Goal: Task Accomplishment & Management: Use online tool/utility

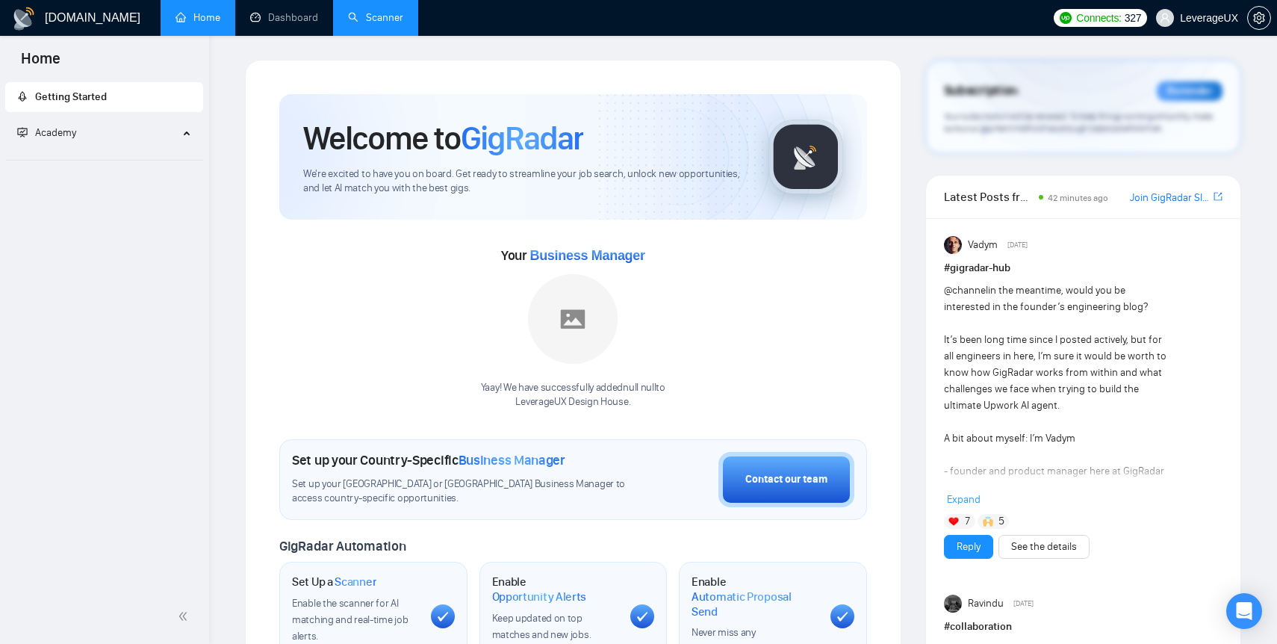
click at [403, 13] on link "Scanner" at bounding box center [375, 17] width 55 height 13
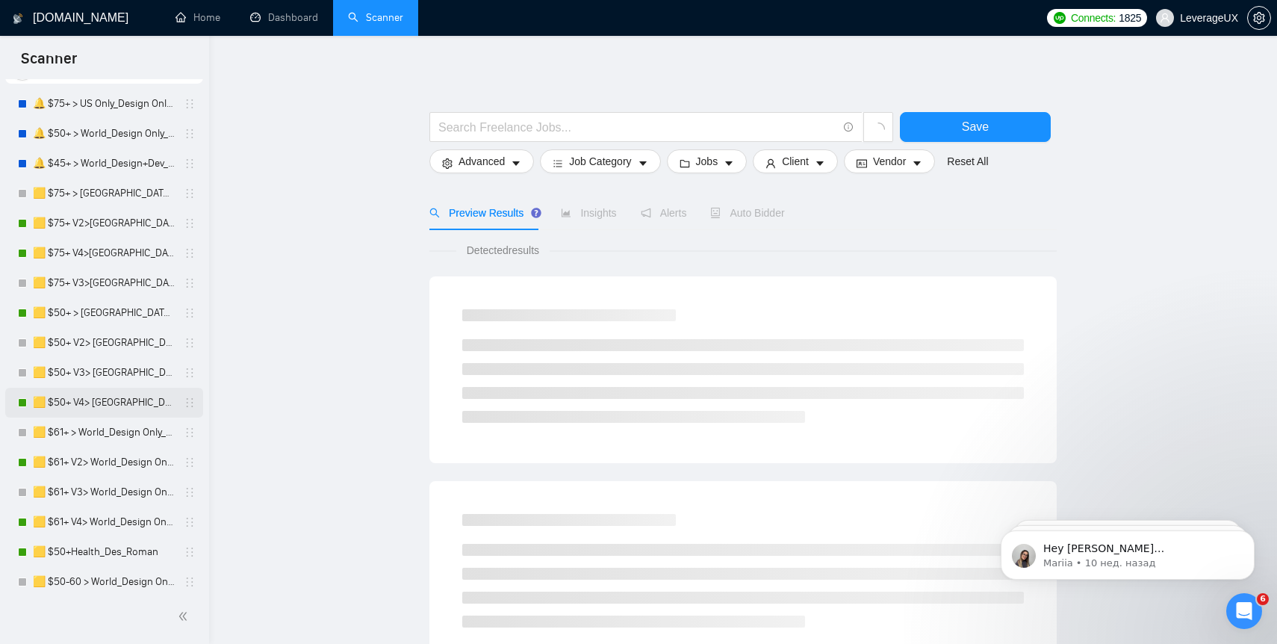
scroll to position [78, 0]
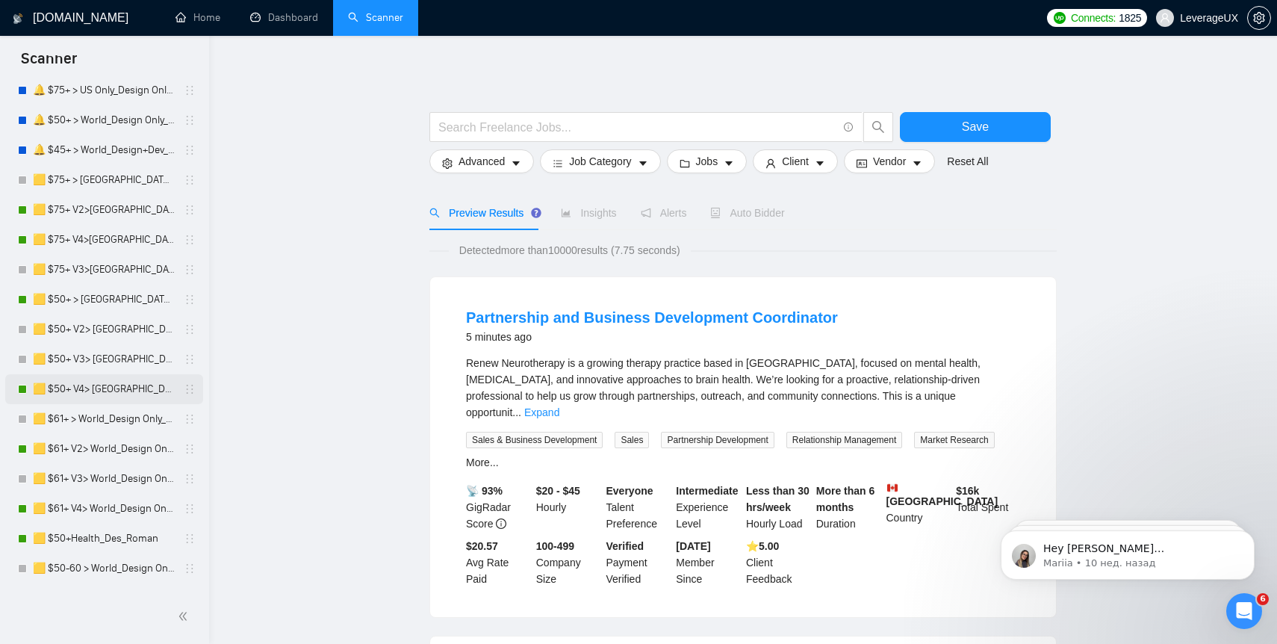
click at [114, 393] on link "🟨 $50+ V4> [GEOGRAPHIC_DATA]+[GEOGRAPHIC_DATA] Only_Tony-UX/UI_General" at bounding box center [104, 389] width 142 height 30
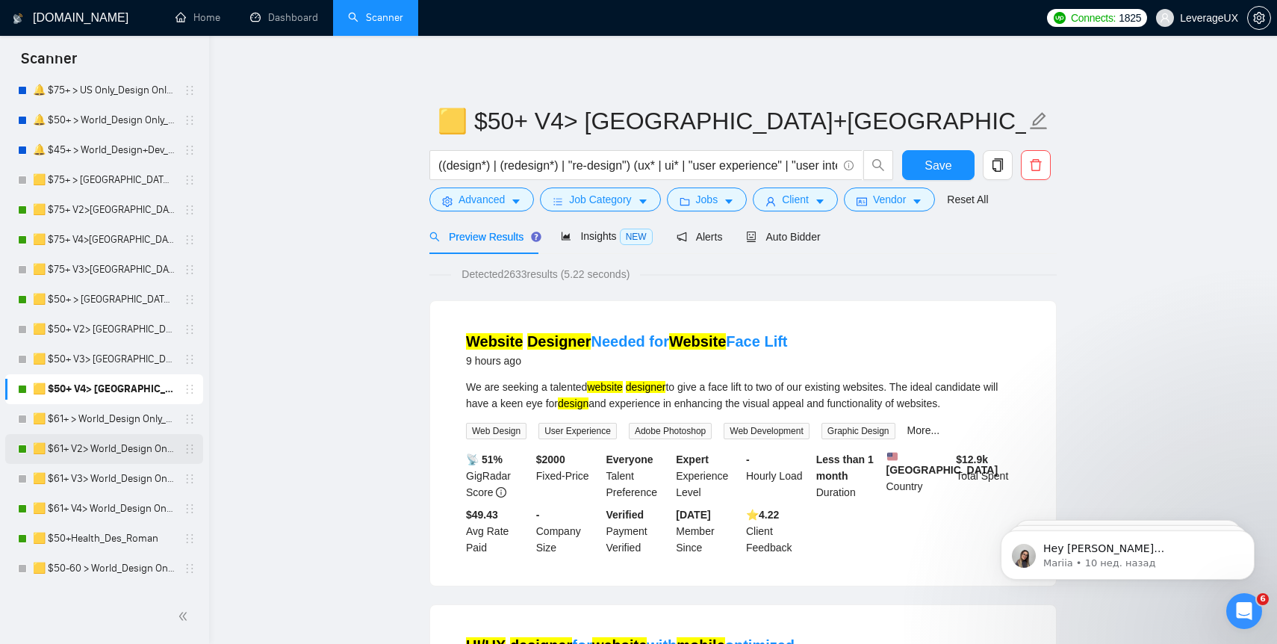
click at [114, 447] on link "🟨 $61+ V2> World_Design Only_Roman-UX/UI_General" at bounding box center [104, 449] width 142 height 30
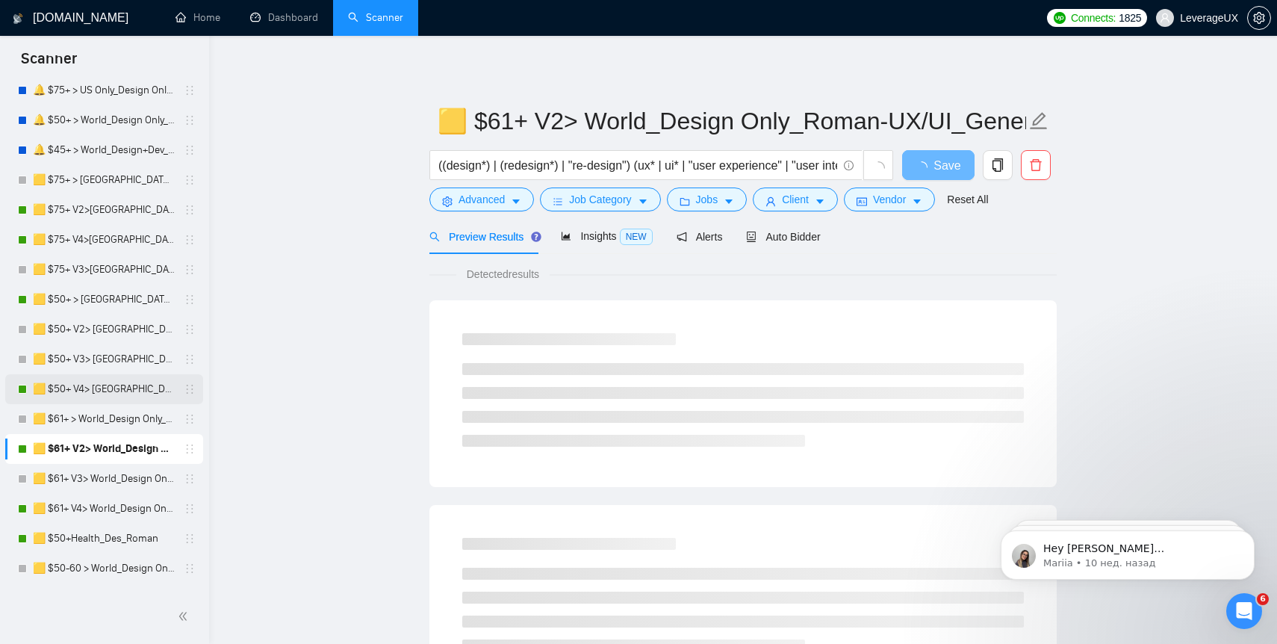
click at [105, 383] on link "🟨 $50+ V4> [GEOGRAPHIC_DATA]+[GEOGRAPHIC_DATA] Only_Tony-UX/UI_General" at bounding box center [104, 389] width 142 height 30
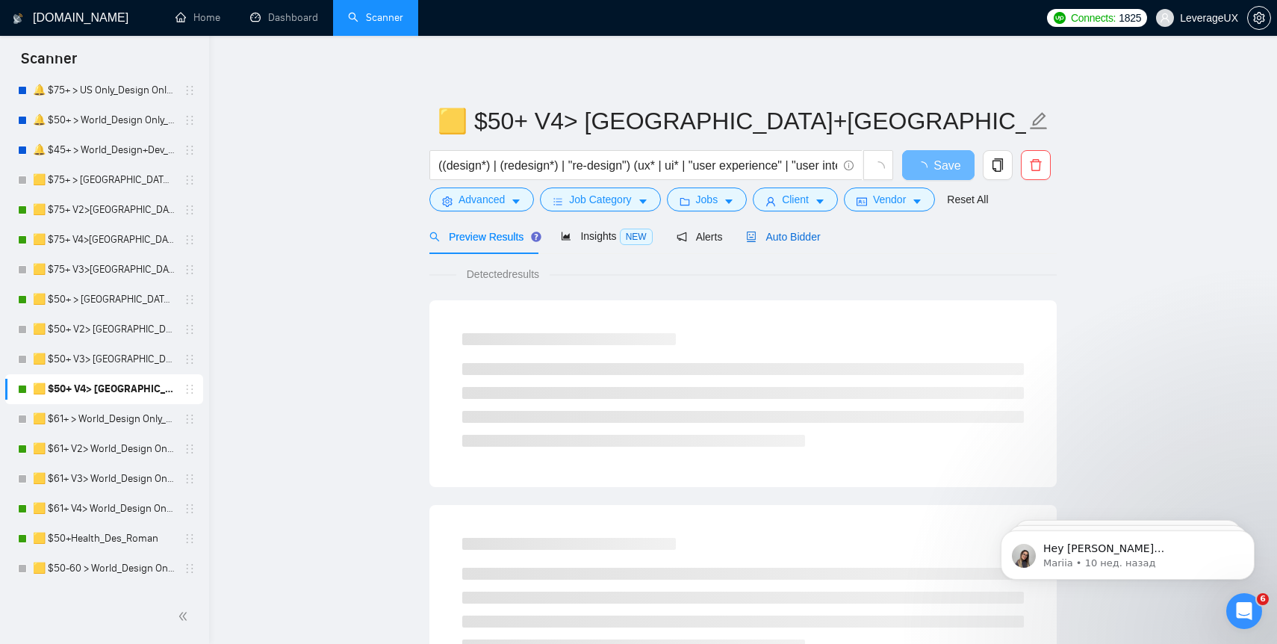
click at [810, 238] on span "Auto Bidder" at bounding box center [783, 237] width 74 height 12
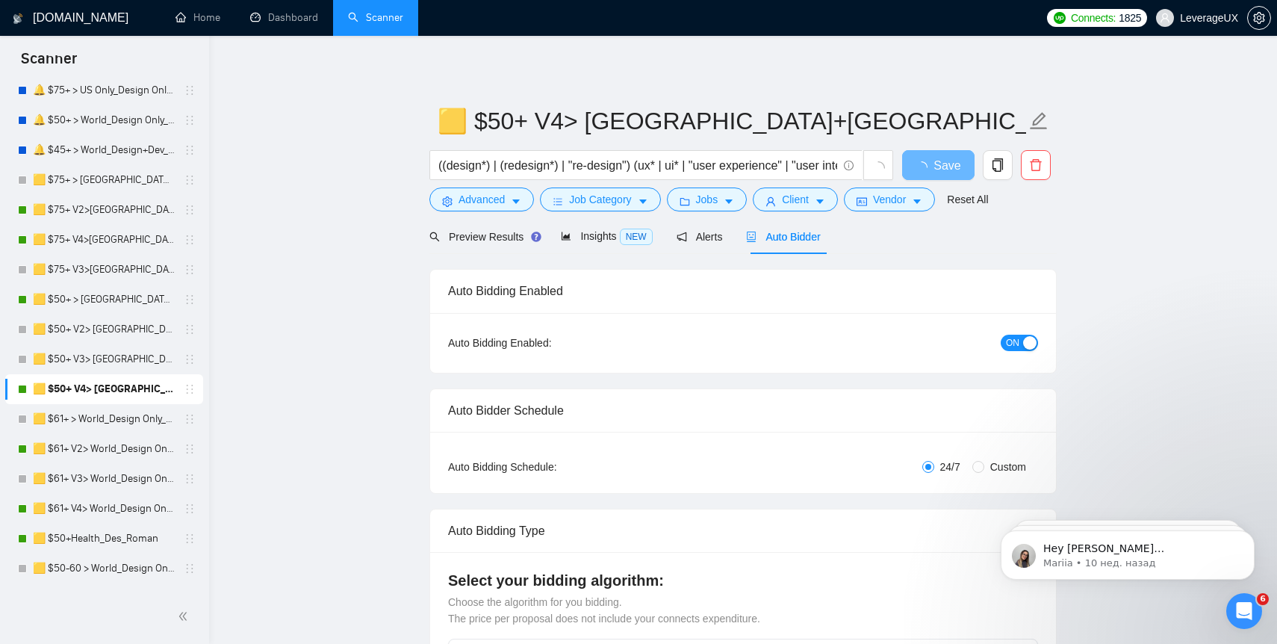
radio input "false"
radio input "true"
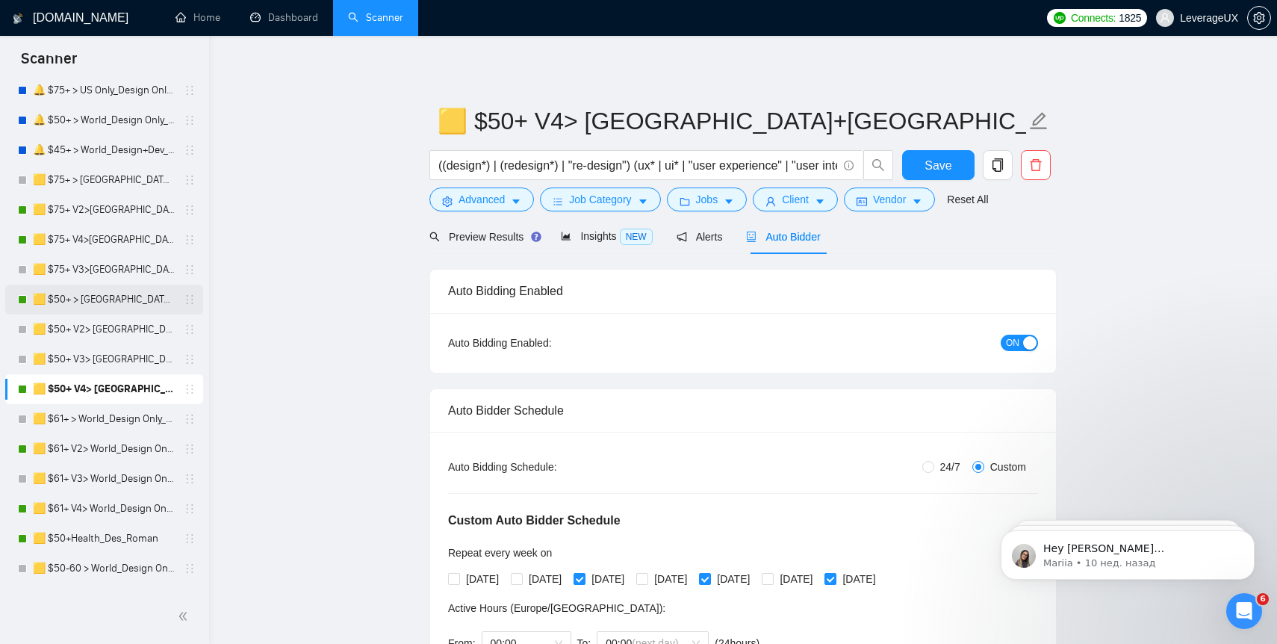
click at [64, 306] on link "🟨 $50+ > [GEOGRAPHIC_DATA]+[GEOGRAPHIC_DATA] Only_Tony-UX/UI_General" at bounding box center [104, 300] width 142 height 30
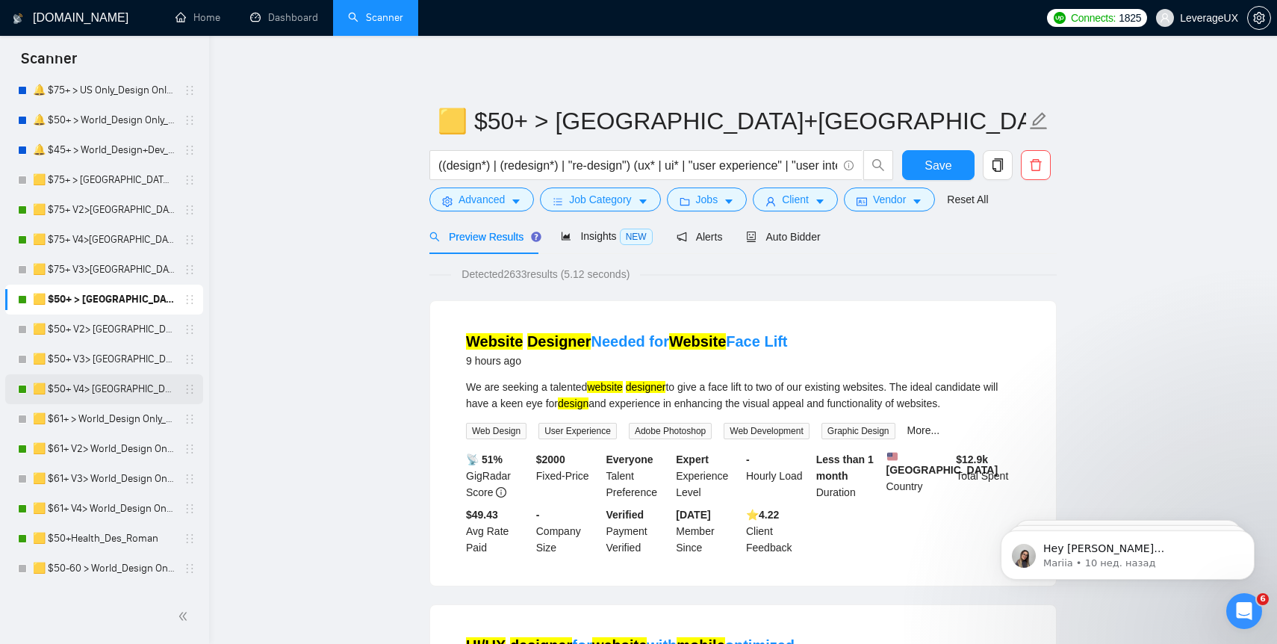
click at [87, 398] on link "🟨 $50+ V4> [GEOGRAPHIC_DATA]+[GEOGRAPHIC_DATA] Only_Tony-UX/UI_General" at bounding box center [104, 389] width 142 height 30
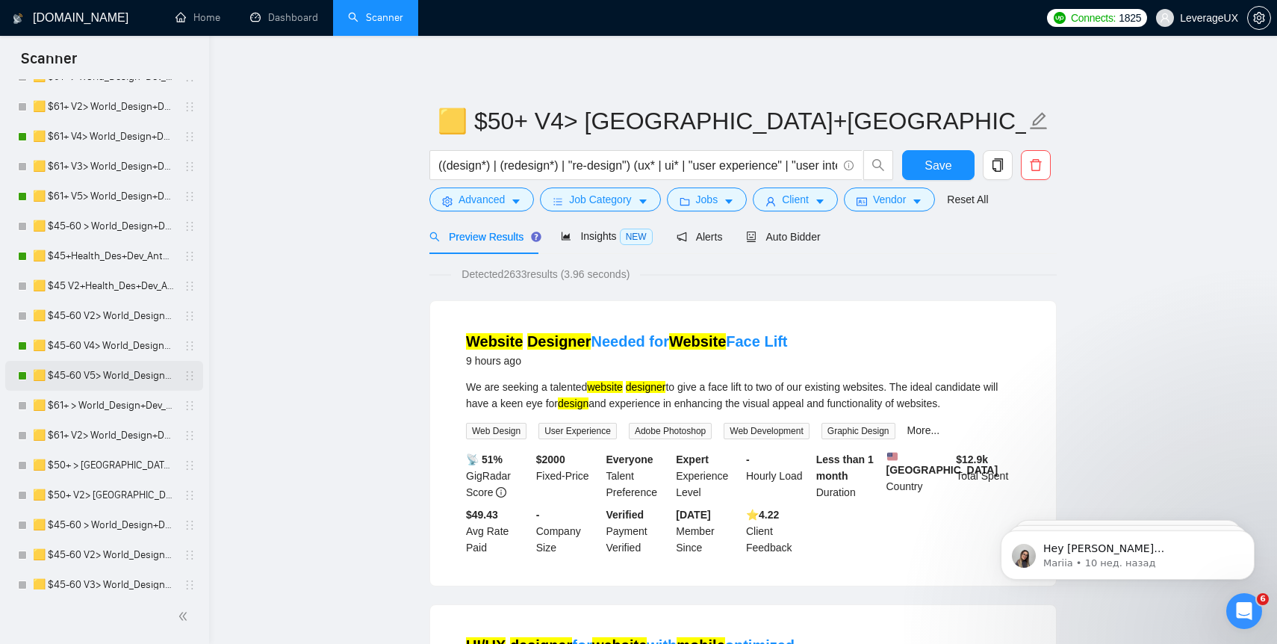
scroll to position [733, 0]
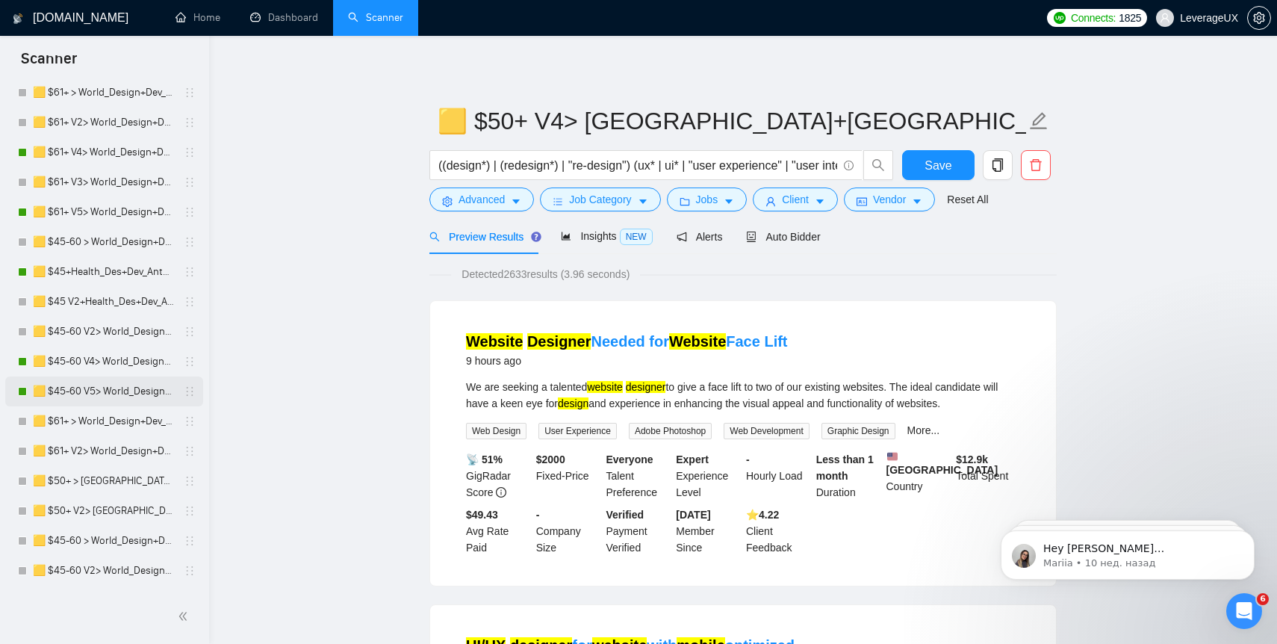
click at [100, 394] on link "🟨 $45-60 V5> World_Design+Dev_Antony-Front-End_General" at bounding box center [104, 392] width 142 height 30
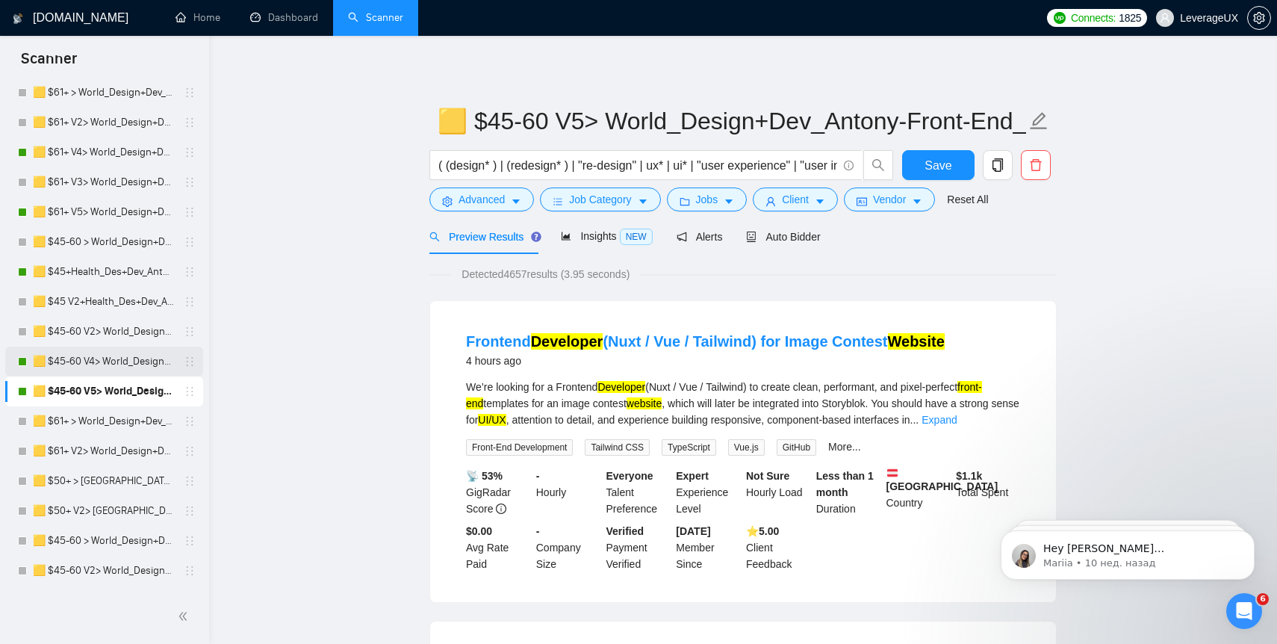
click at [106, 362] on link "🟨 $45-60 V4> World_Design+Dev_Antony-Front-End_General" at bounding box center [104, 362] width 142 height 30
click at [117, 333] on link "🟨 $45-60 V2> World_Design+Dev_Antony-Front-End_General" at bounding box center [104, 332] width 142 height 30
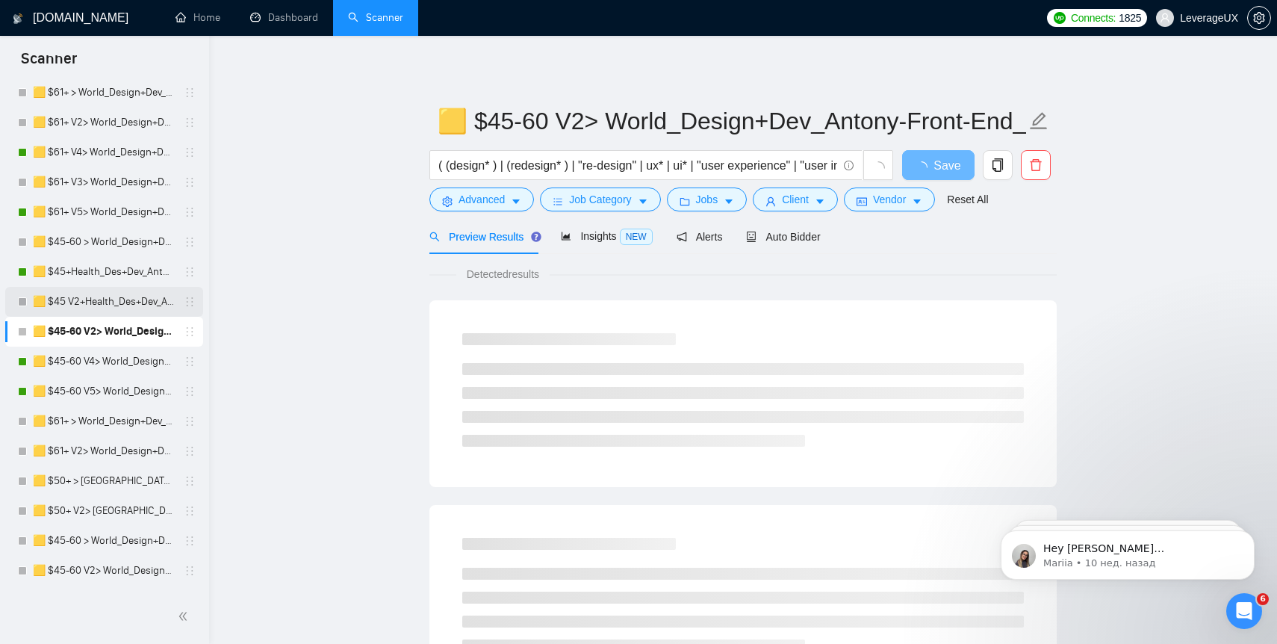
click at [116, 294] on link "🟨 $45 V2+Health_Des+Dev_Antony" at bounding box center [104, 302] width 142 height 30
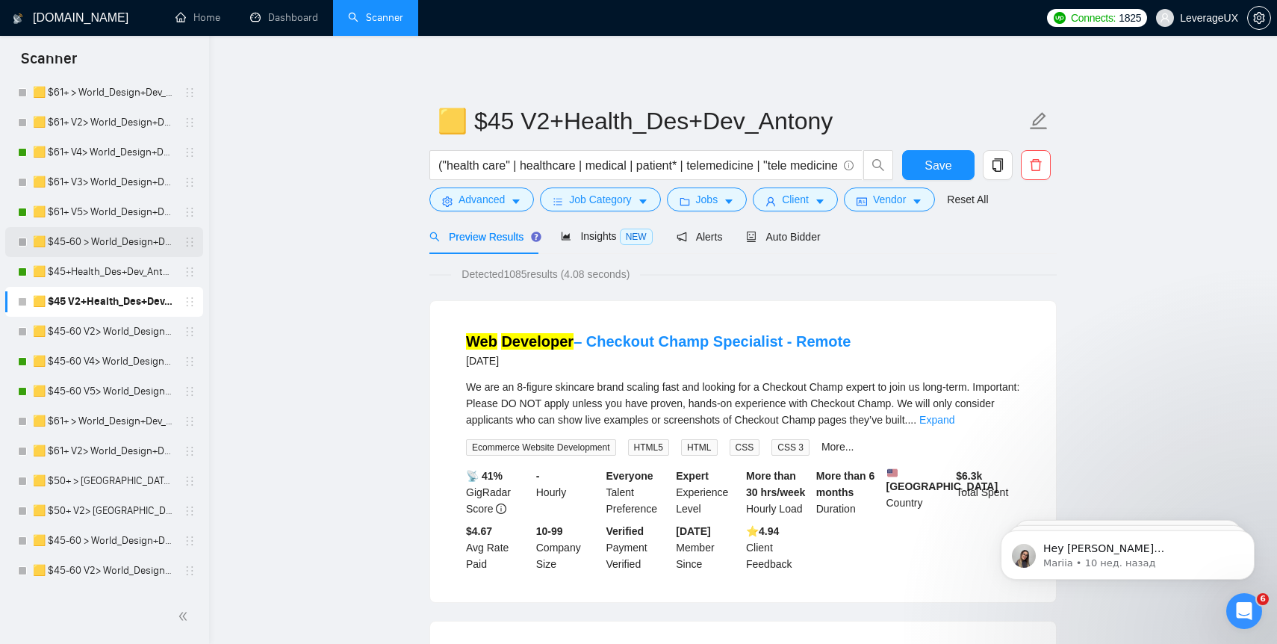
click at [114, 247] on link "🟨 $45-60 > World_Design+Dev_Antony-Front-End_General" at bounding box center [104, 242] width 142 height 30
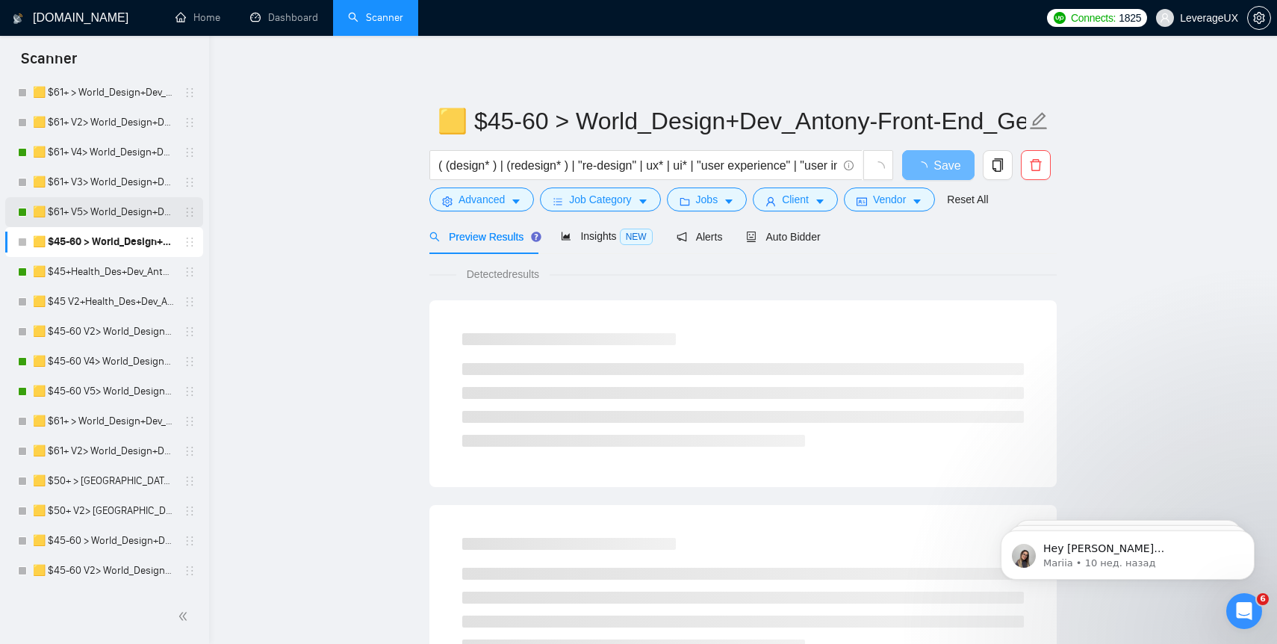
click at [114, 217] on link "🟨 $61+ V5> World_Design+Dev_Antony-Full-Stack_General" at bounding box center [104, 212] width 142 height 30
click at [115, 155] on link "🟨 $61+ V4> World_Design+Dev_Antony-Full-Stack_General" at bounding box center [104, 152] width 142 height 30
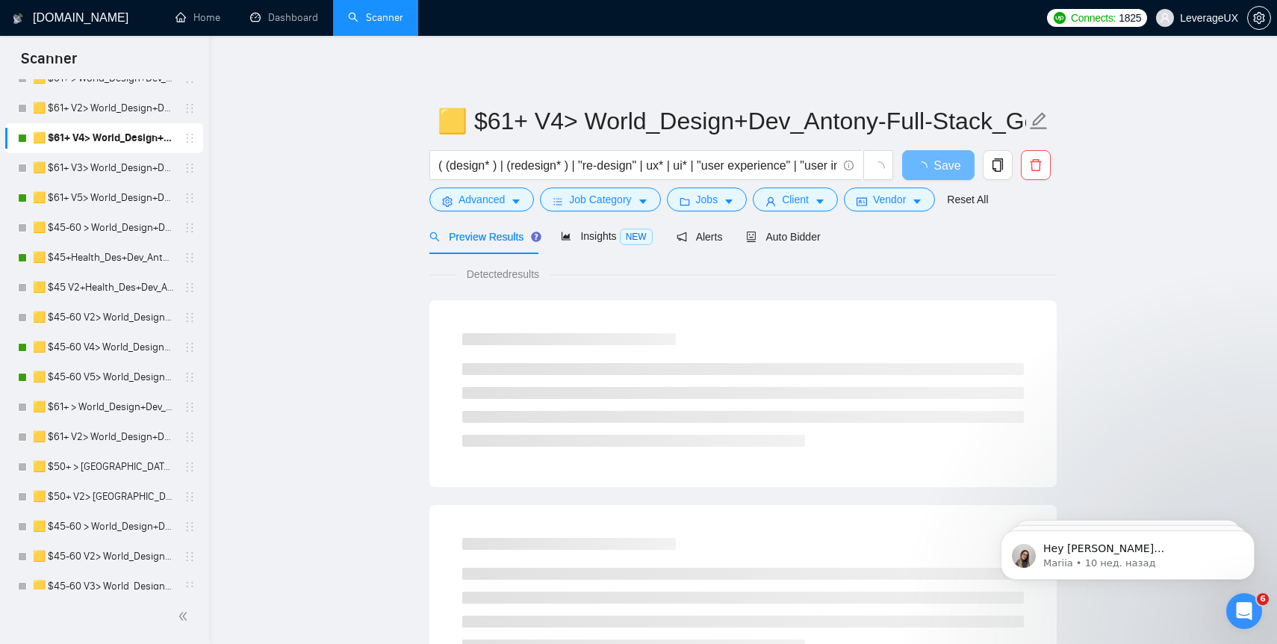
scroll to position [754, 0]
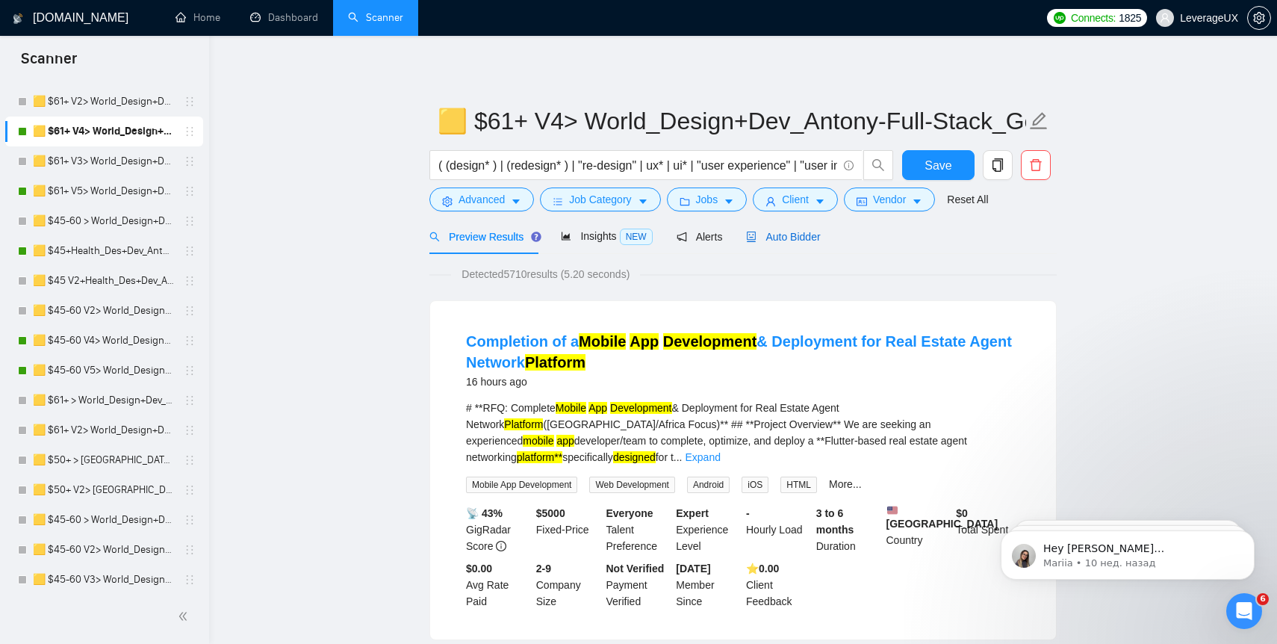
click at [810, 244] on div "Auto Bidder" at bounding box center [783, 237] width 74 height 16
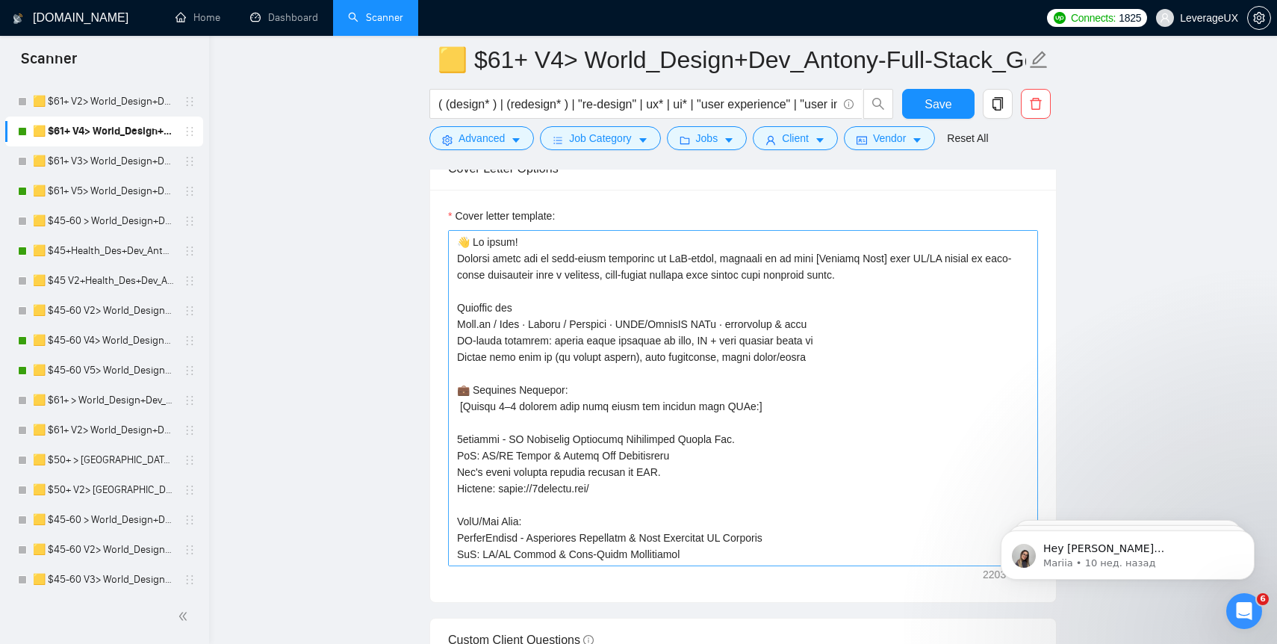
scroll to position [1897, 0]
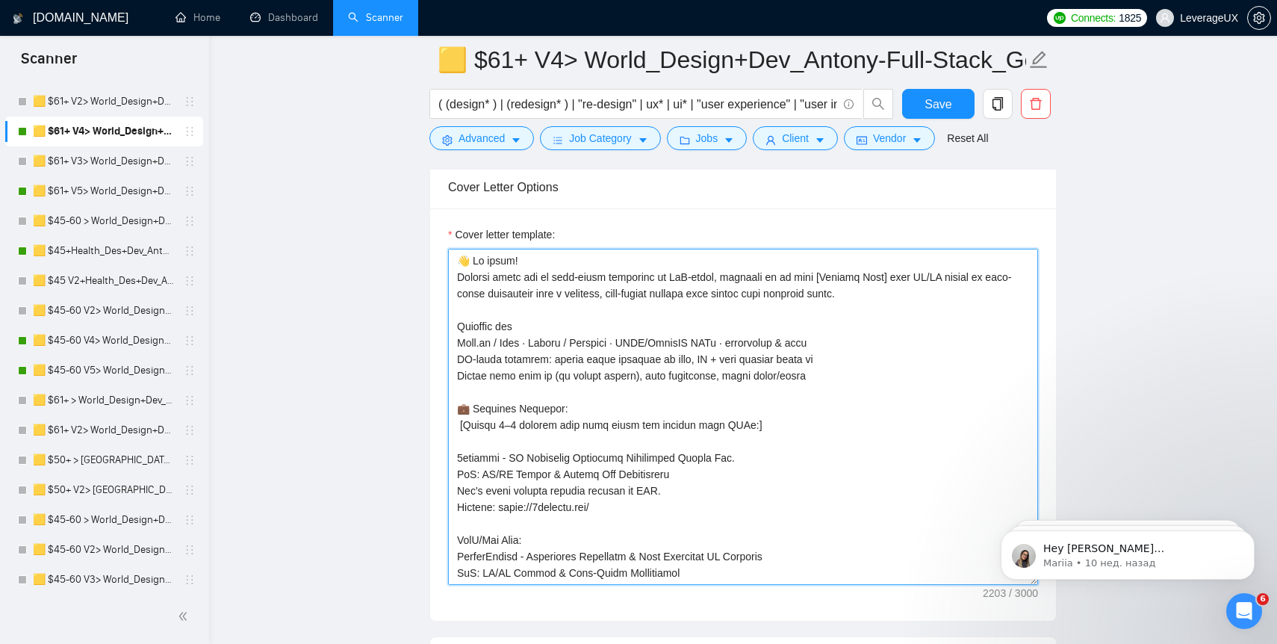
click at [492, 393] on textarea "Cover letter template:" at bounding box center [743, 417] width 590 height 336
click at [498, 412] on textarea "Cover letter template:" at bounding box center [743, 417] width 590 height 336
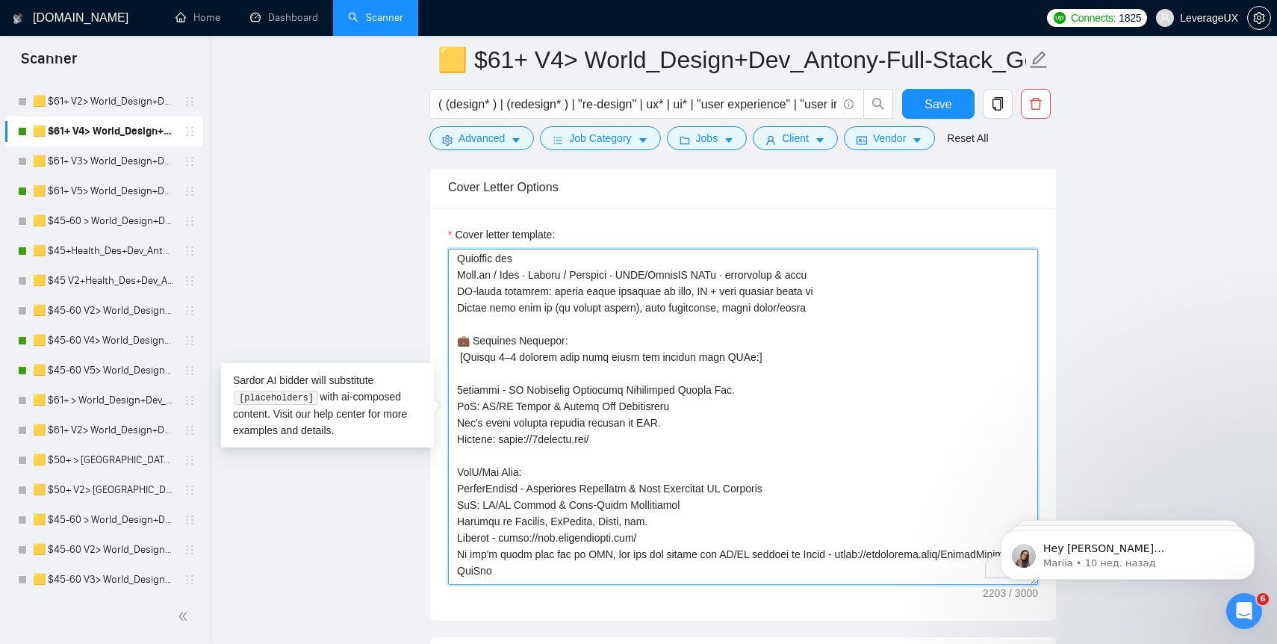
scroll to position [39, 0]
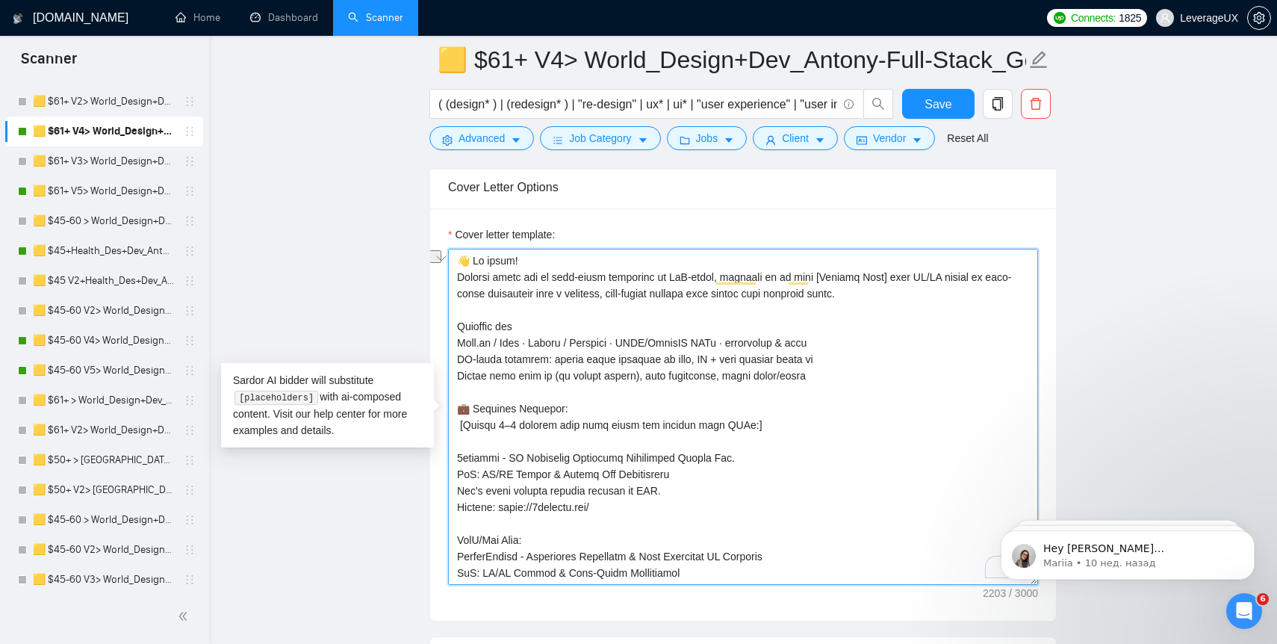
drag, startPoint x: 631, startPoint y: 377, endPoint x: 460, endPoint y: 376, distance: 171.1
click at [460, 376] on textarea "Cover letter template:" at bounding box center [743, 417] width 590 height 336
click at [658, 377] on textarea "Cover letter template:" at bounding box center [743, 417] width 590 height 336
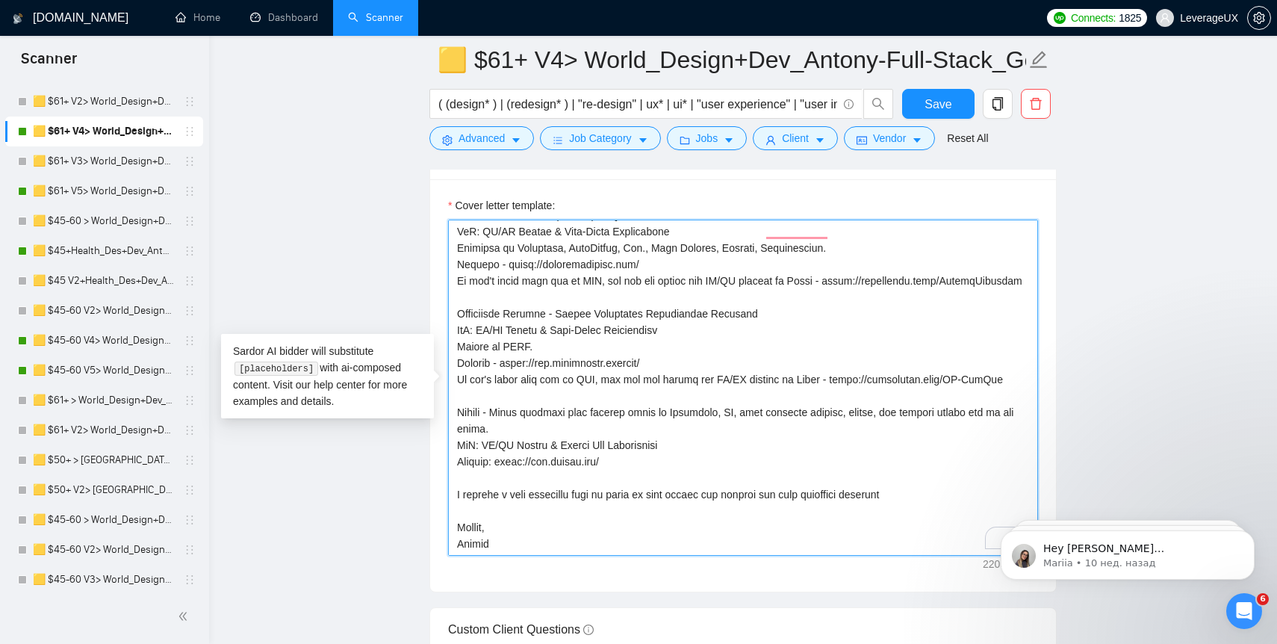
click at [639, 463] on textarea "Cover letter template:" at bounding box center [743, 388] width 590 height 336
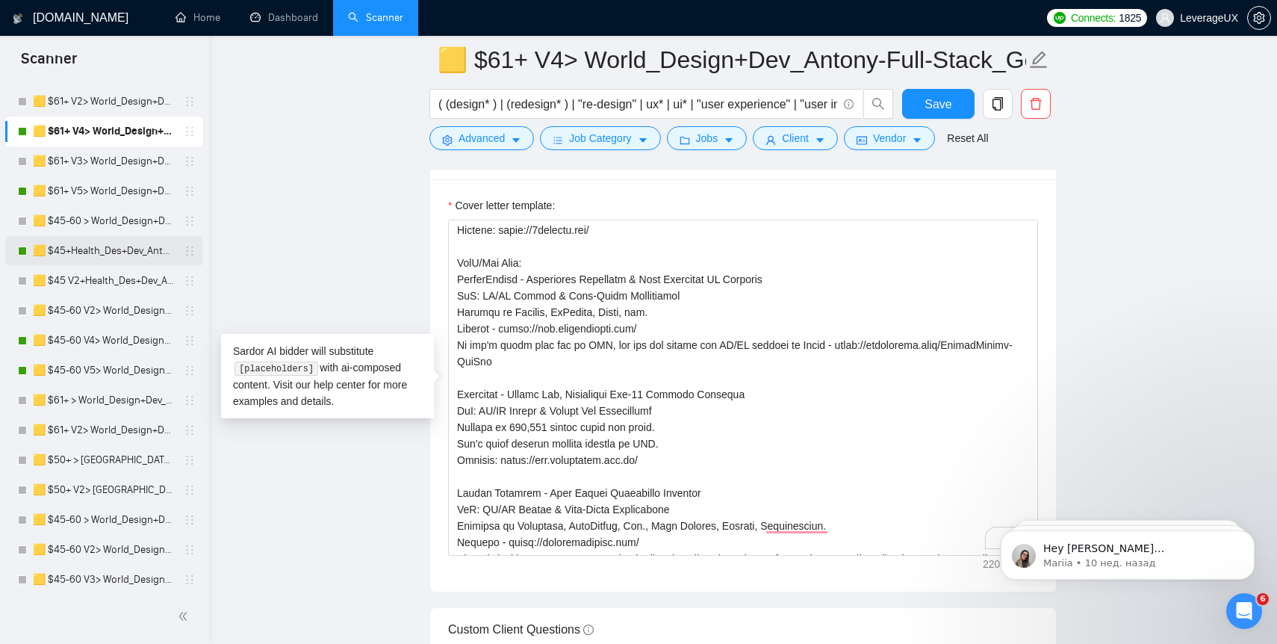
click at [108, 253] on link "🟨 $45+Health_Des+Dev_Antony" at bounding box center [104, 251] width 142 height 30
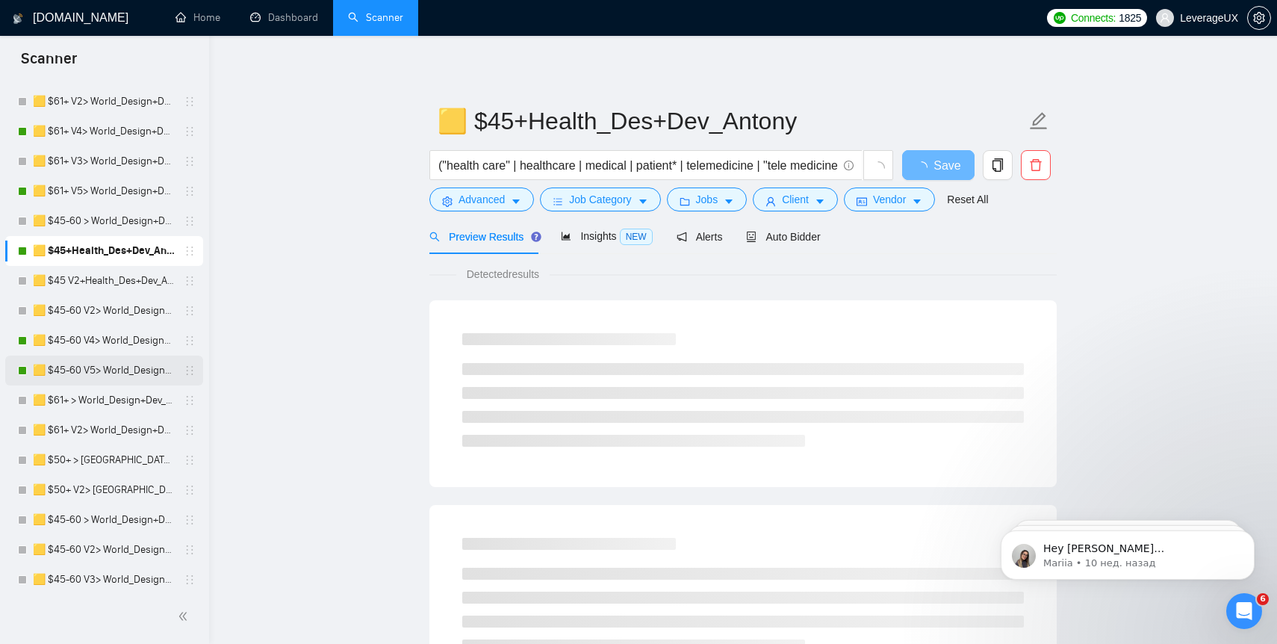
click at [105, 369] on link "🟨 $45-60 V5> World_Design+Dev_Antony-Front-End_General" at bounding box center [104, 371] width 142 height 30
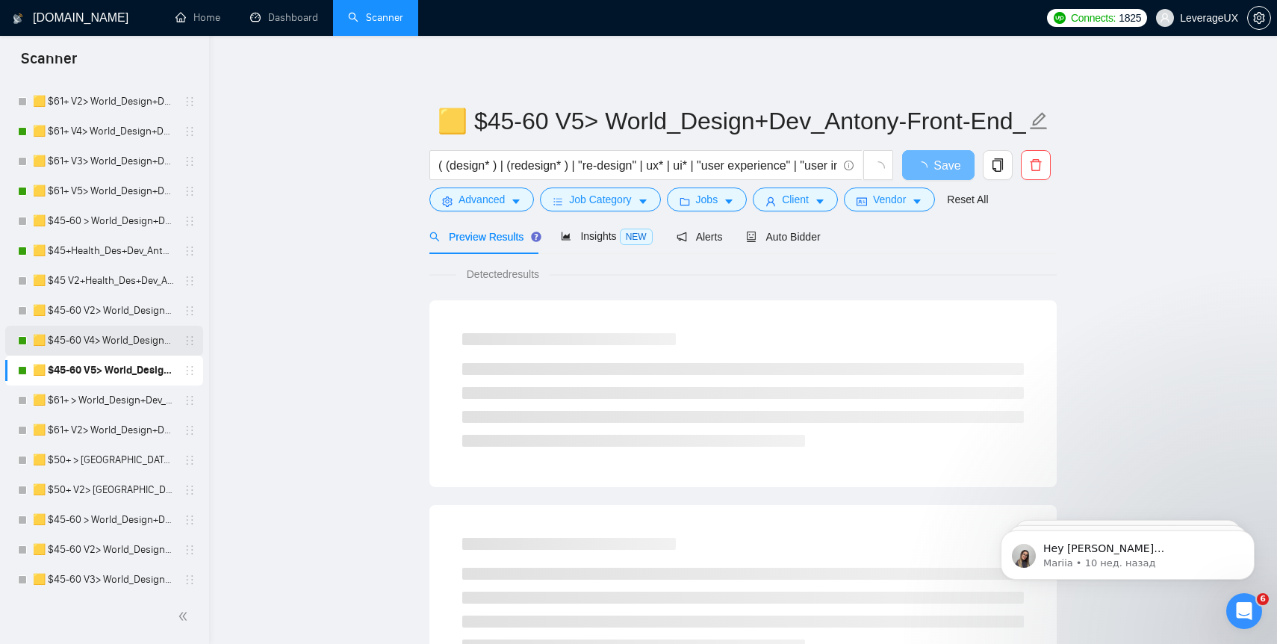
click at [105, 344] on link "🟨 $45-60 V4> World_Design+Dev_Antony-Front-End_General" at bounding box center [104, 341] width 142 height 30
click at [790, 238] on span "Auto Bidder" at bounding box center [783, 237] width 74 height 12
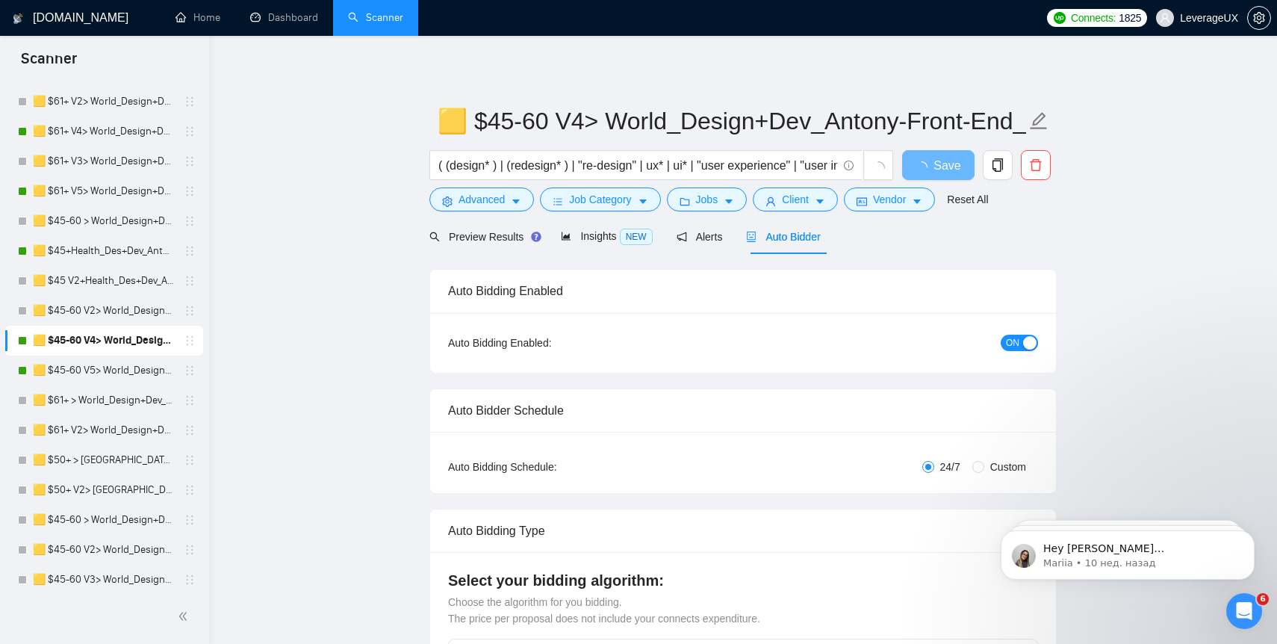
radio input "false"
radio input "true"
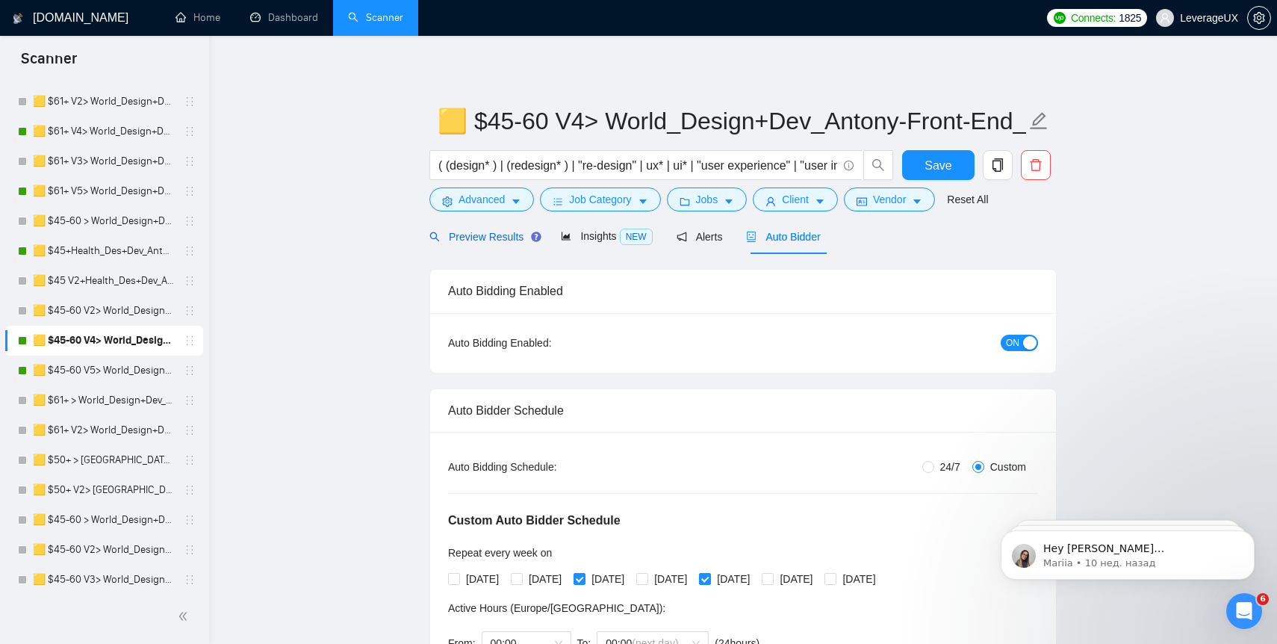
click at [486, 238] on span "Preview Results" at bounding box center [484, 237] width 108 height 12
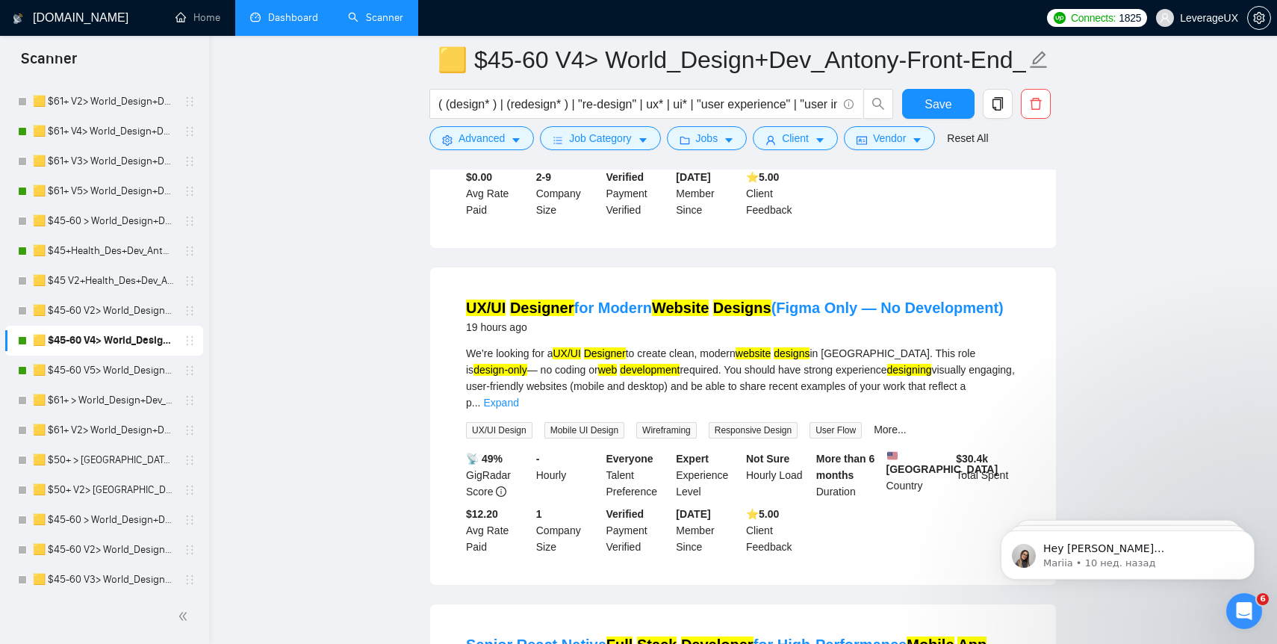
scroll to position [1319, 0]
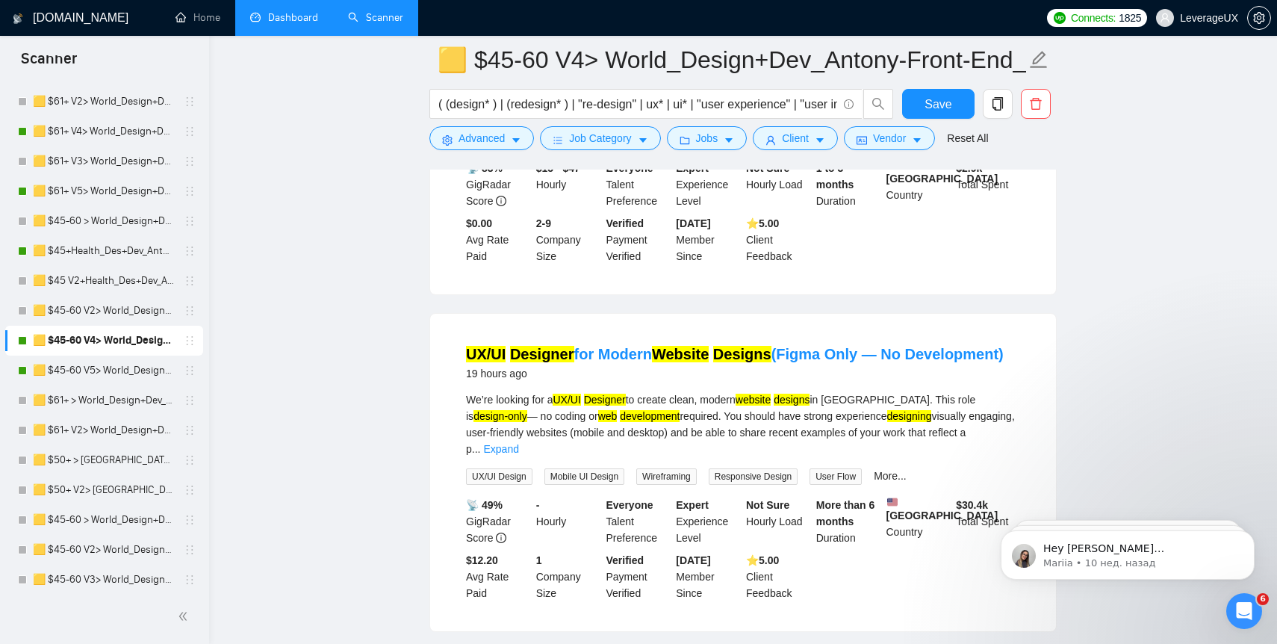
click at [289, 17] on link "Dashboard" at bounding box center [284, 17] width 68 height 13
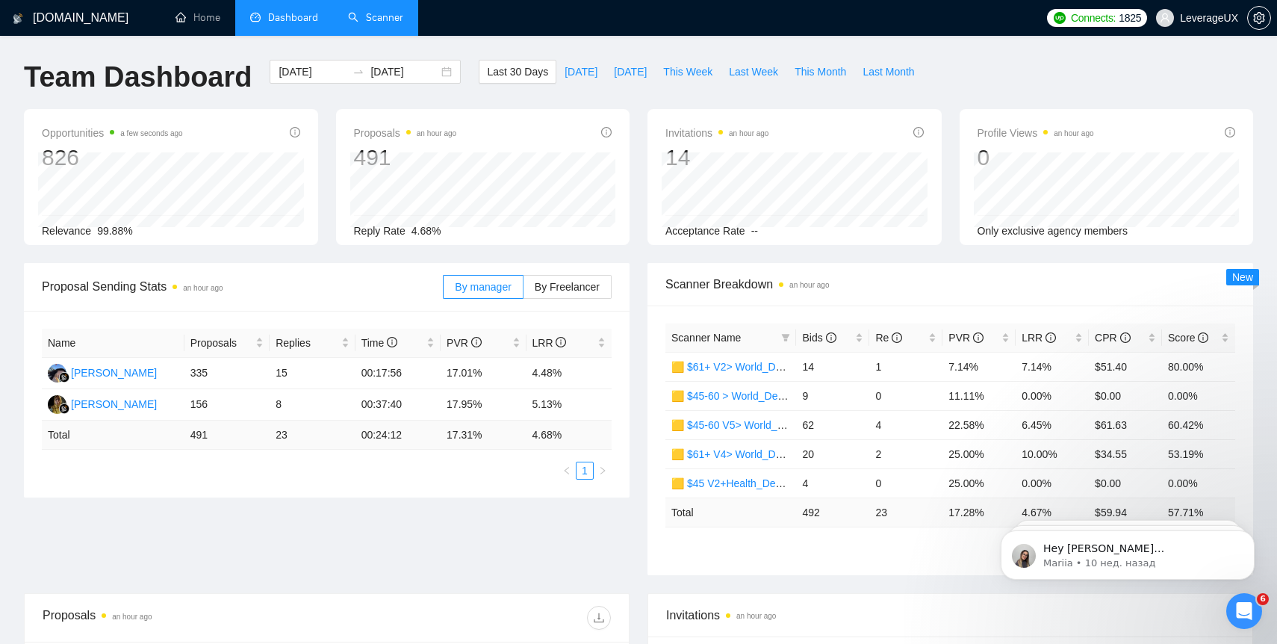
scroll to position [1, 0]
click at [560, 290] on span "By Freelancer" at bounding box center [567, 286] width 65 height 12
click at [524, 290] on input "By Freelancer" at bounding box center [524, 290] width 0 height 0
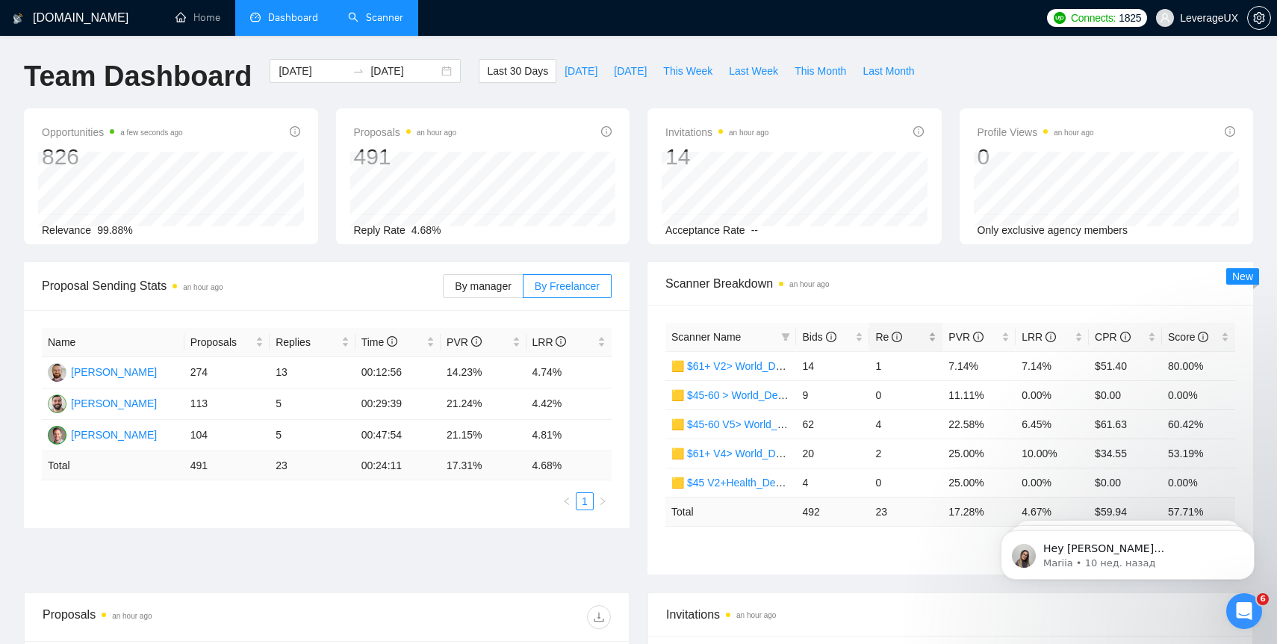
click at [883, 336] on span "Re" at bounding box center [889, 337] width 27 height 12
click at [743, 368] on link "🟨 $45-60 V5> World_Design+Dev_Antony-Front-End_General" at bounding box center [819, 366] width 294 height 12
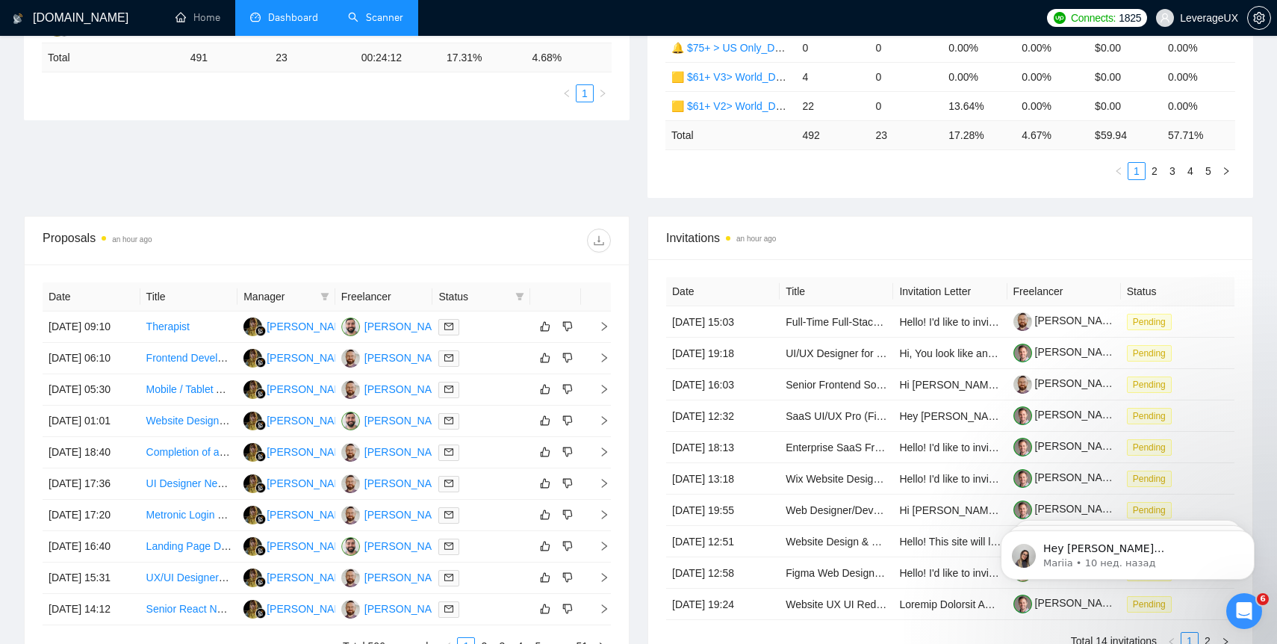
scroll to position [379, 0]
click at [384, 300] on th "Freelancer" at bounding box center [384, 295] width 98 height 29
click at [388, 294] on th "Freelancer" at bounding box center [384, 295] width 98 height 29
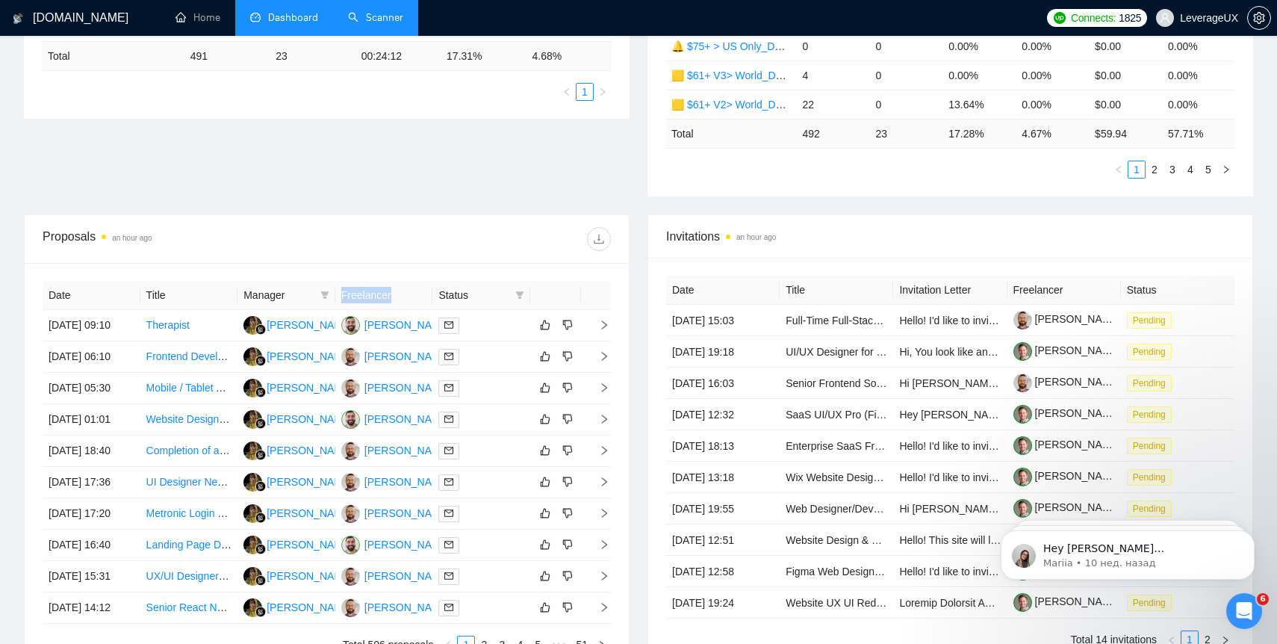
click at [388, 294] on th "Freelancer" at bounding box center [384, 295] width 98 height 29
click at [419, 297] on th "Freelancer" at bounding box center [384, 295] width 98 height 29
click at [521, 293] on icon "filter" at bounding box center [520, 294] width 8 height 7
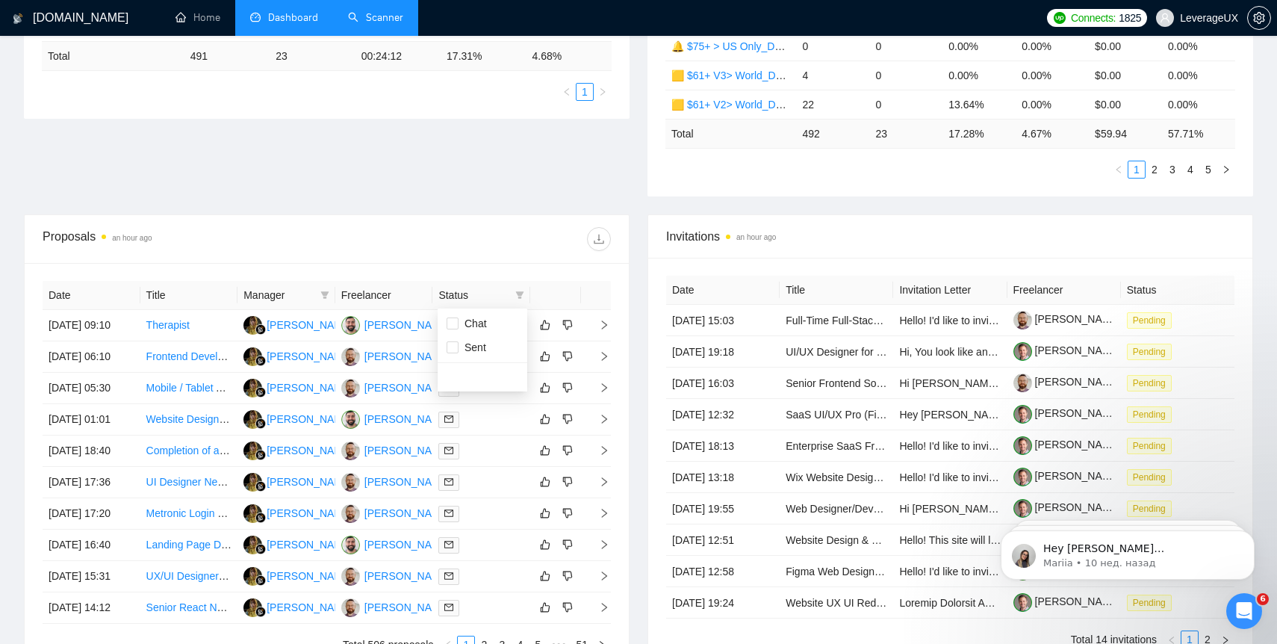
click at [472, 227] on div at bounding box center [469, 239] width 285 height 24
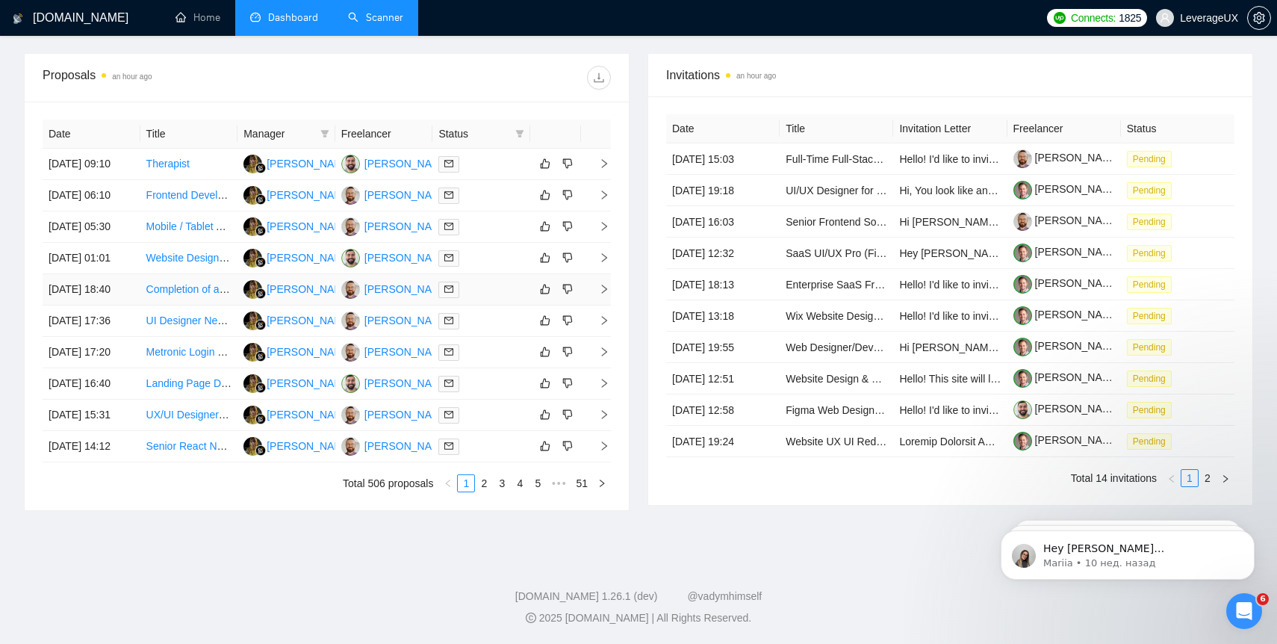
scroll to position [661, 0]
click at [481, 492] on link "2" at bounding box center [484, 483] width 16 height 16
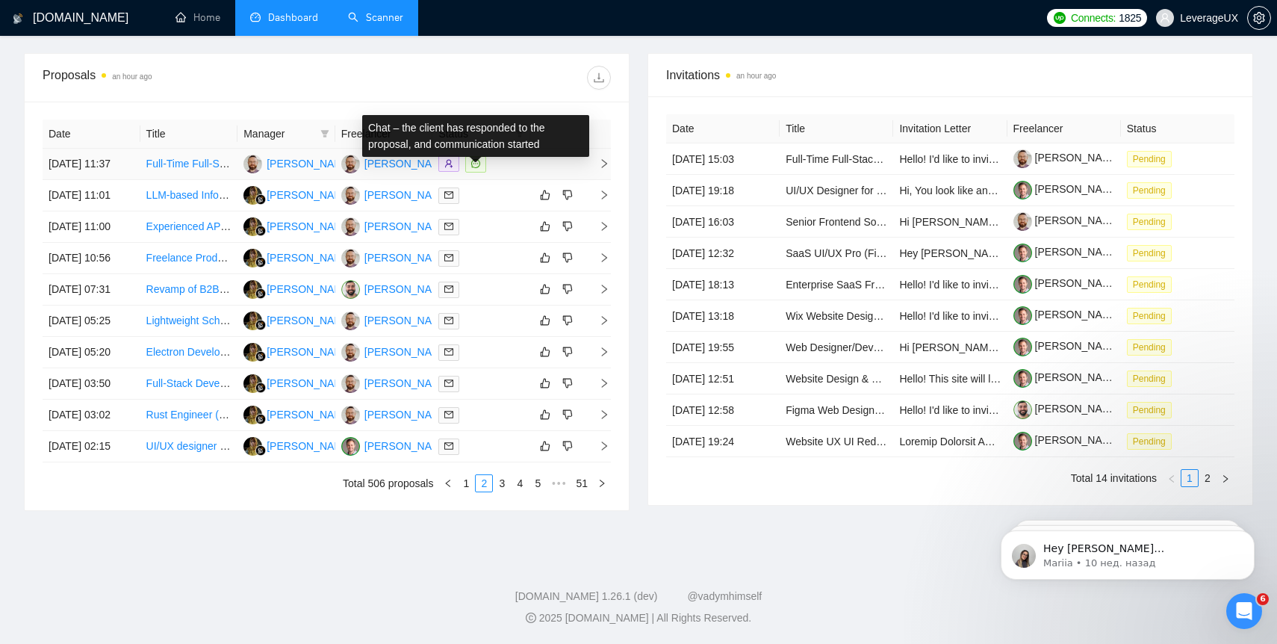
scroll to position [594, 0]
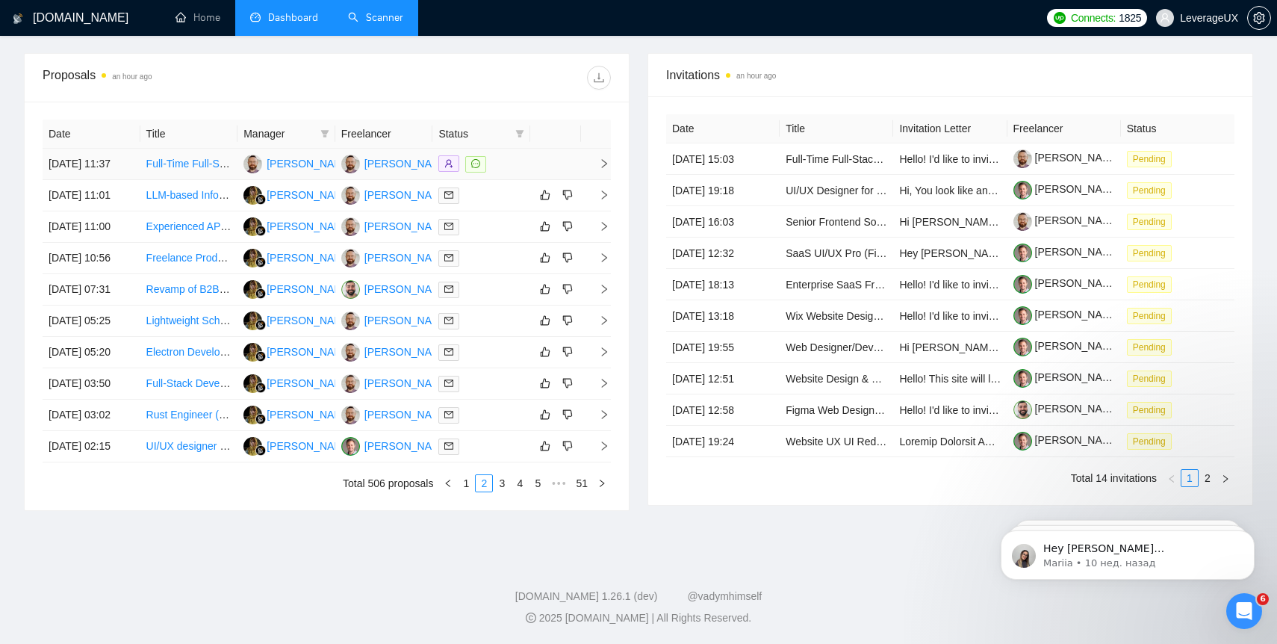
click at [606, 158] on icon "right" at bounding box center [604, 163] width 10 height 10
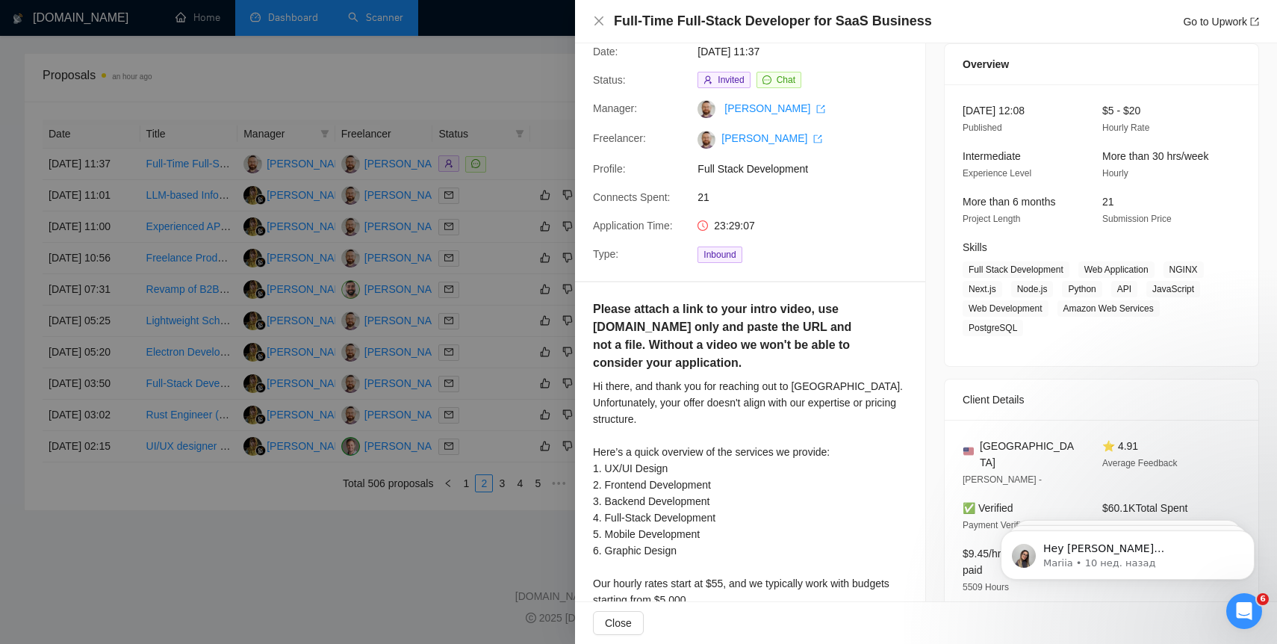
scroll to position [0, 0]
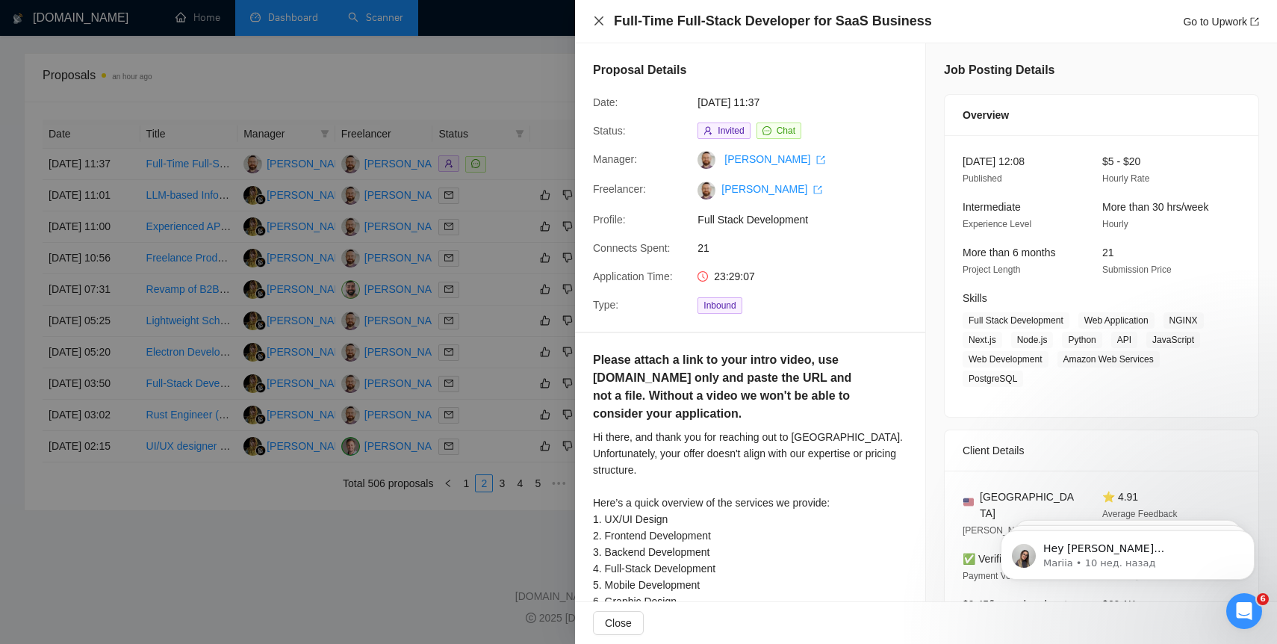
click at [597, 21] on icon "close" at bounding box center [599, 21] width 12 height 12
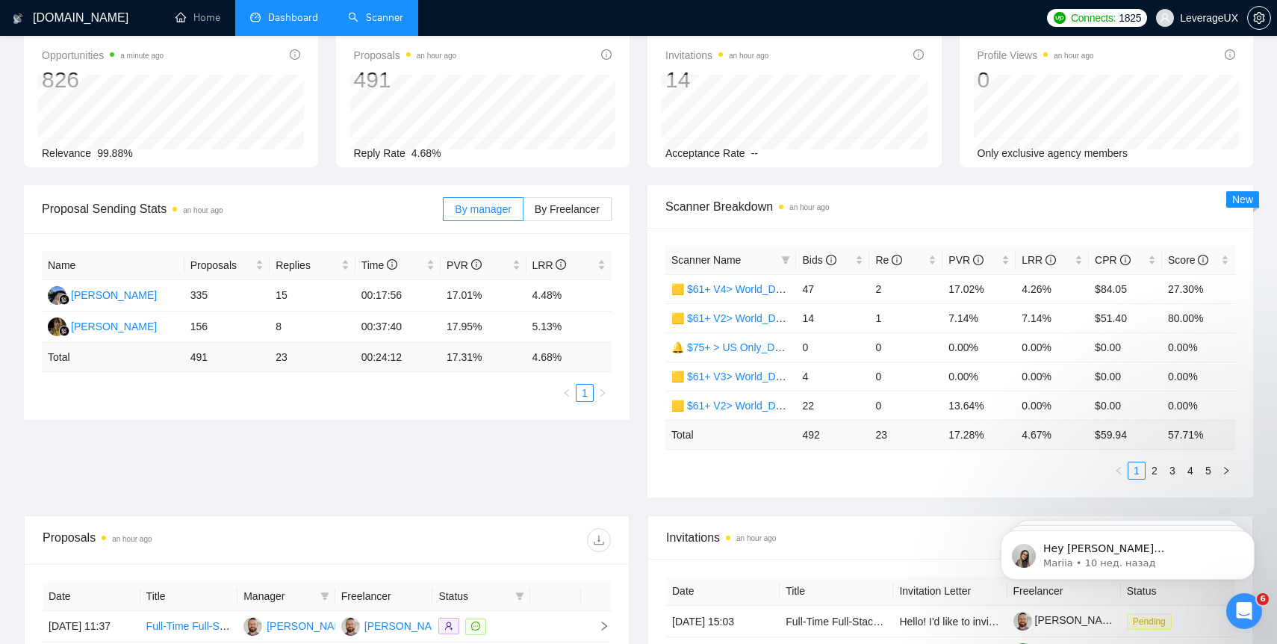
scroll to position [74, 0]
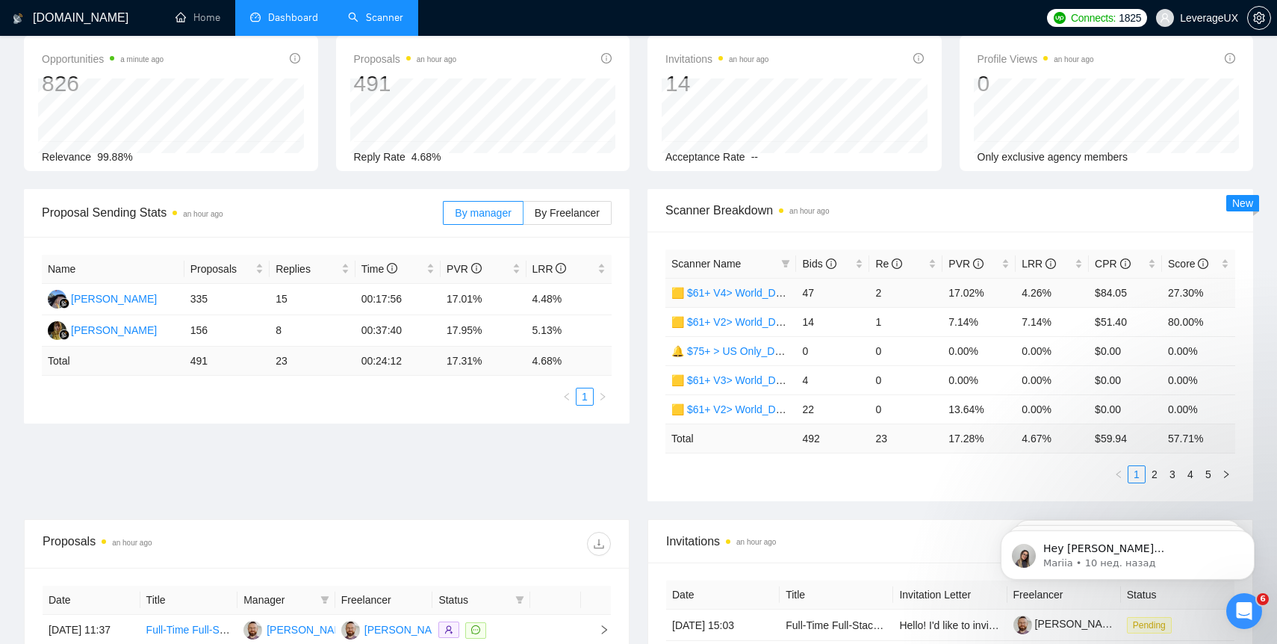
click at [746, 291] on link "🟨 $61+ V4> World_Design+Dev_Antony-Full-Stack_General" at bounding box center [814, 293] width 285 height 12
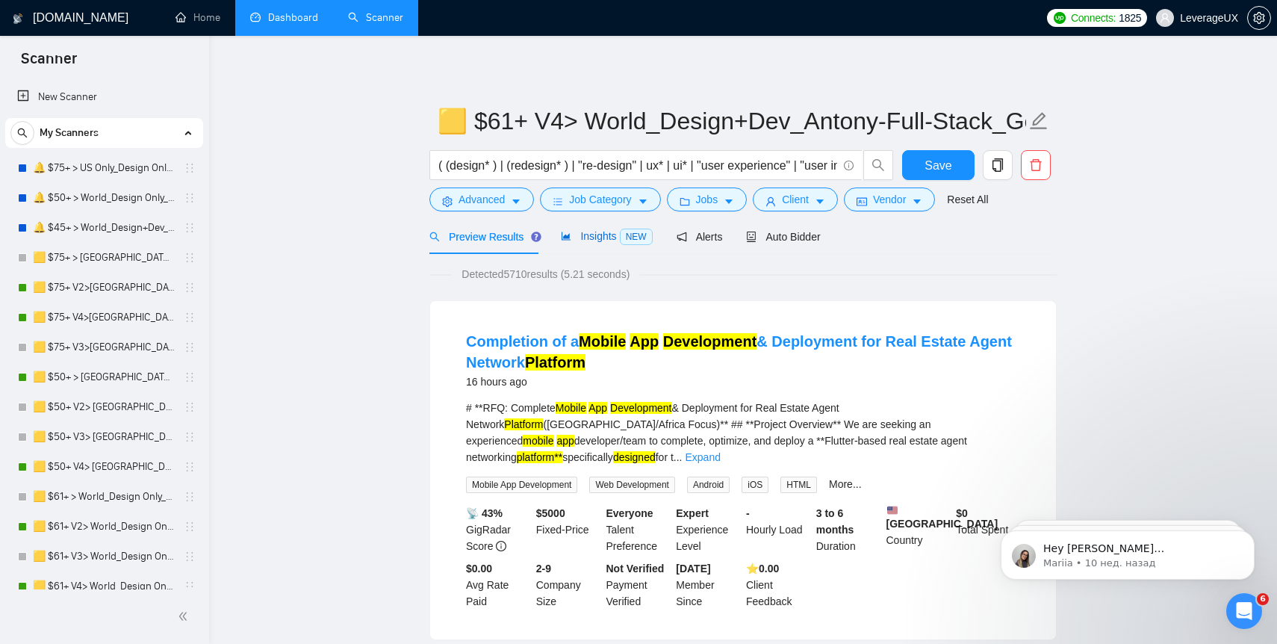
click at [598, 237] on span "Insights NEW" at bounding box center [606, 236] width 91 height 12
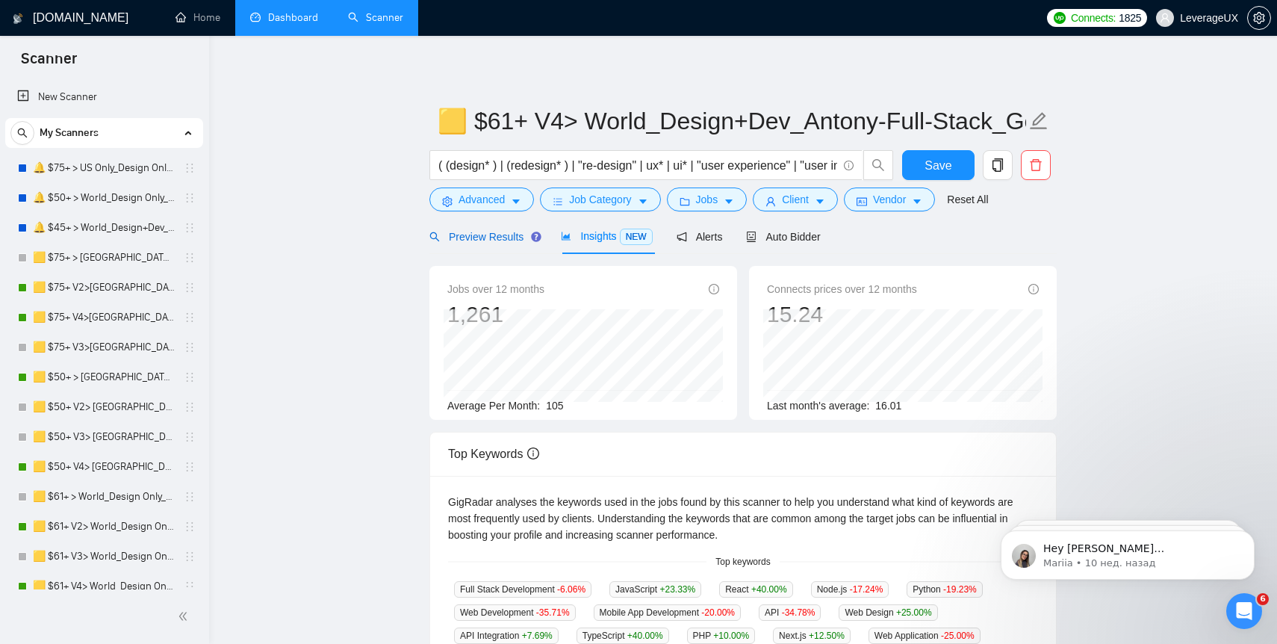
click at [489, 235] on span "Preview Results" at bounding box center [484, 237] width 108 height 12
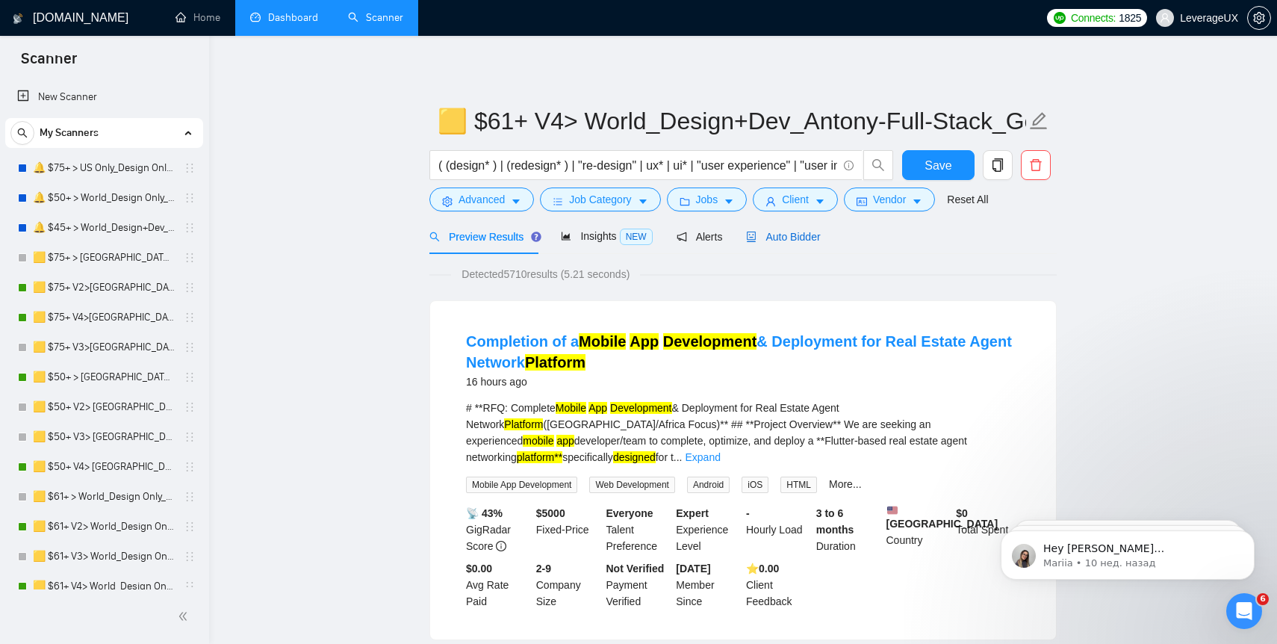
click at [807, 235] on span "Auto Bidder" at bounding box center [783, 237] width 74 height 12
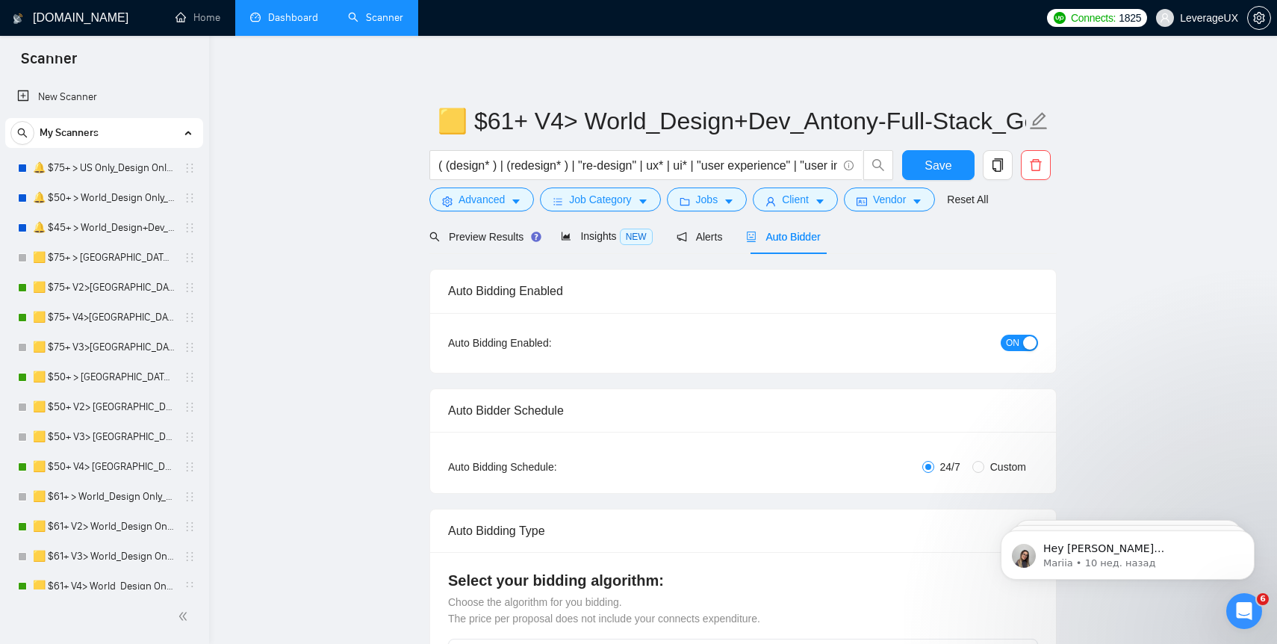
radio input "false"
radio input "true"
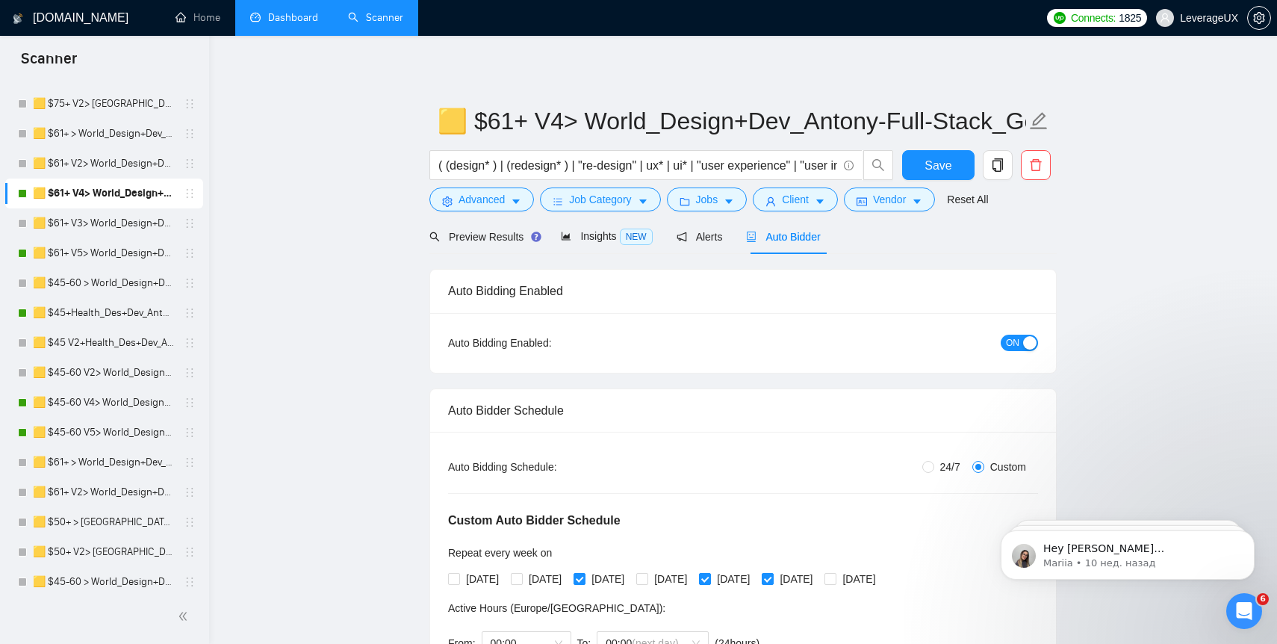
scroll to position [693, 0]
click at [99, 435] on link "🟨 $45-60 V5> World_Design+Dev_Antony-Front-End_General" at bounding box center [104, 432] width 142 height 30
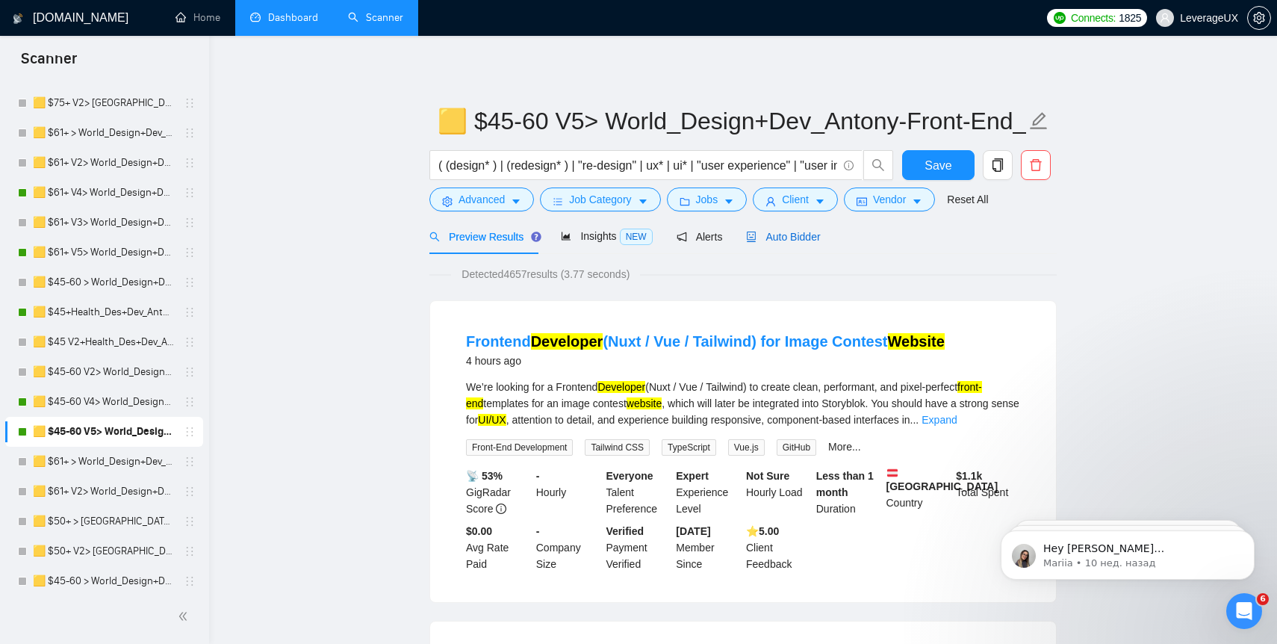
click at [795, 241] on span "Auto Bidder" at bounding box center [783, 237] width 74 height 12
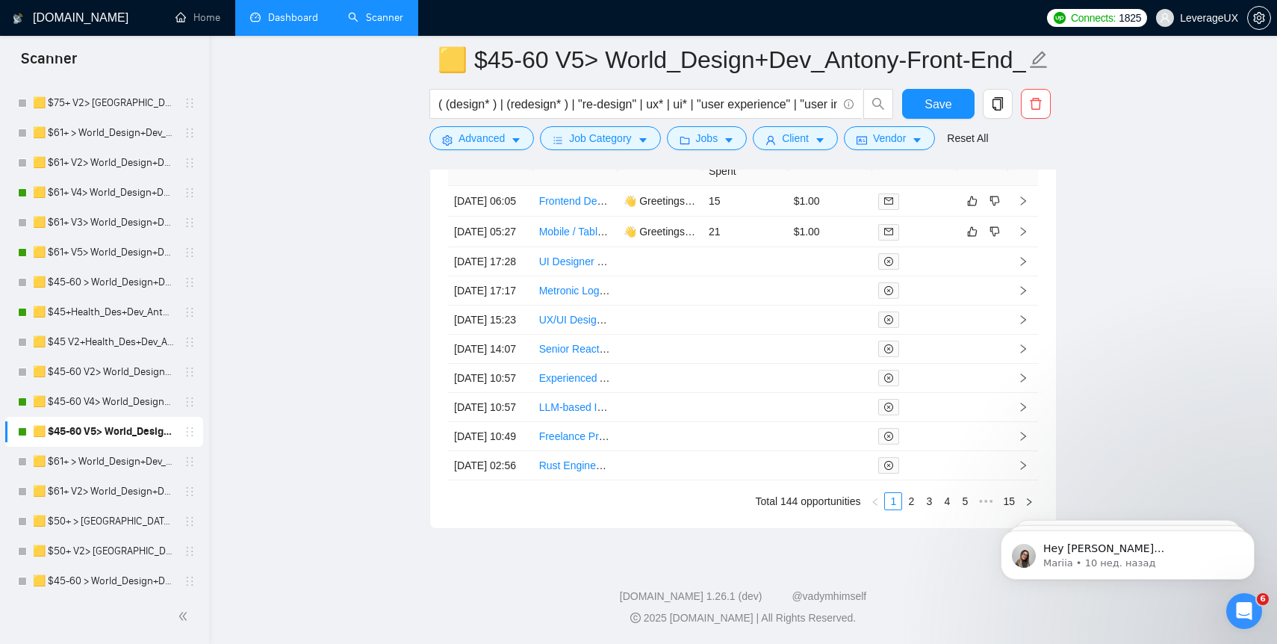
scroll to position [4039, 0]
click at [104, 407] on link "🟨 $45-60 V4> World_Design+Dev_Antony-Front-End_General" at bounding box center [104, 402] width 142 height 30
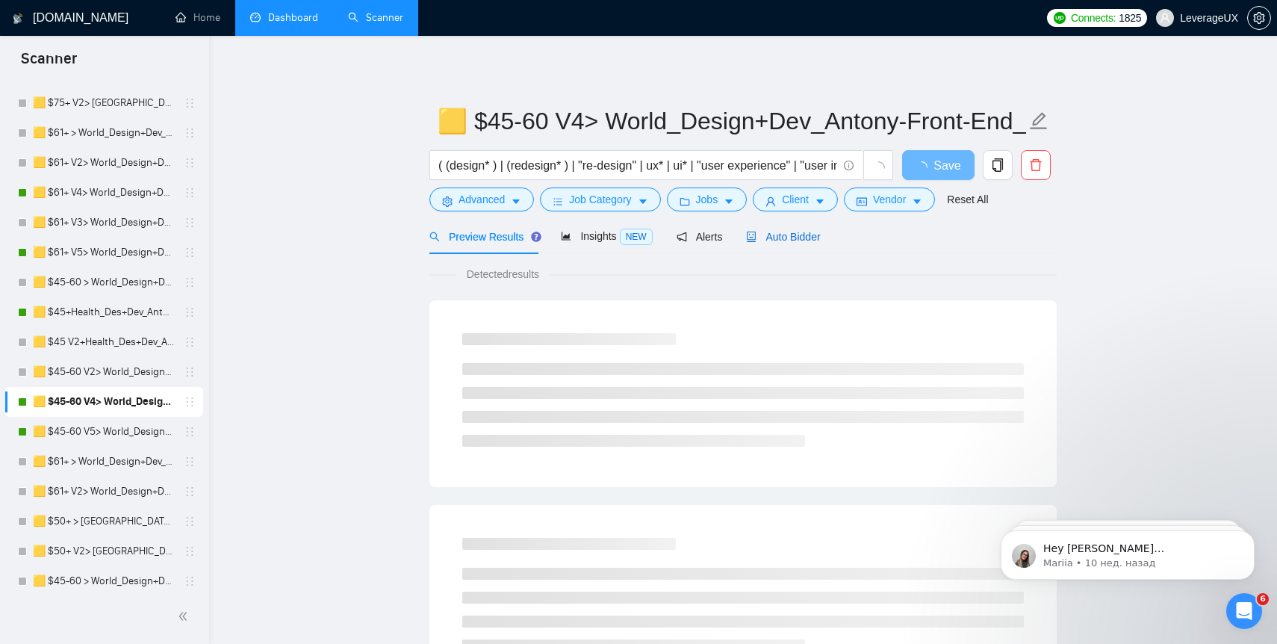
click at [808, 238] on span "Auto Bidder" at bounding box center [783, 237] width 74 height 12
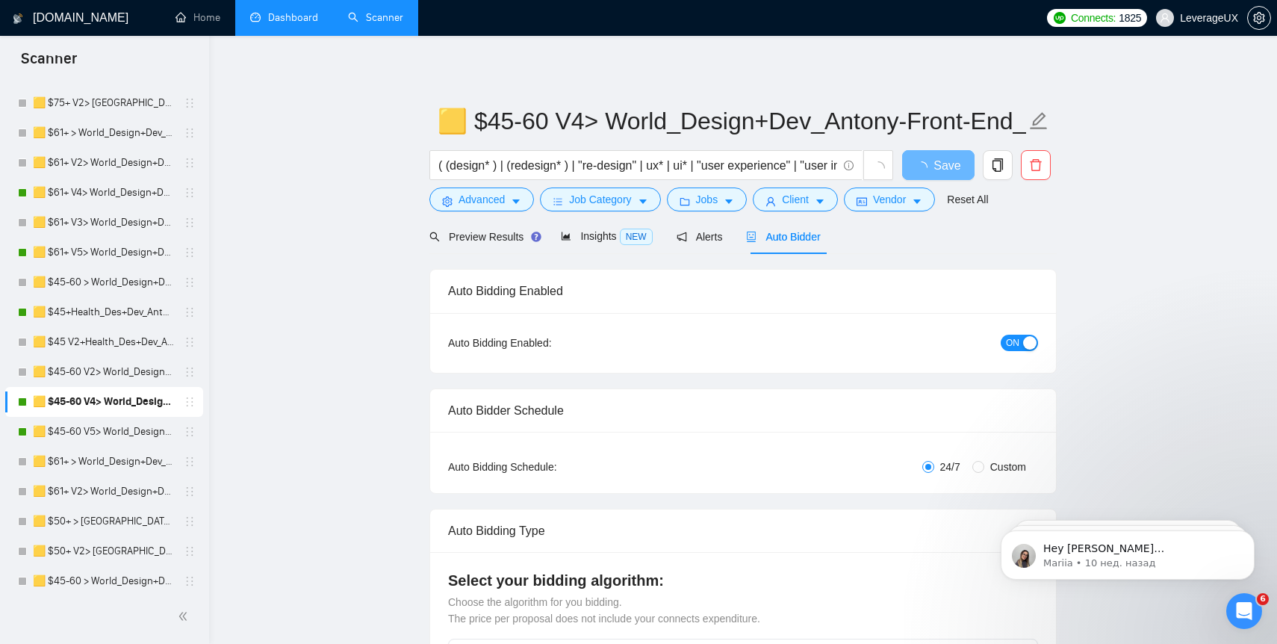
radio input "false"
radio input "true"
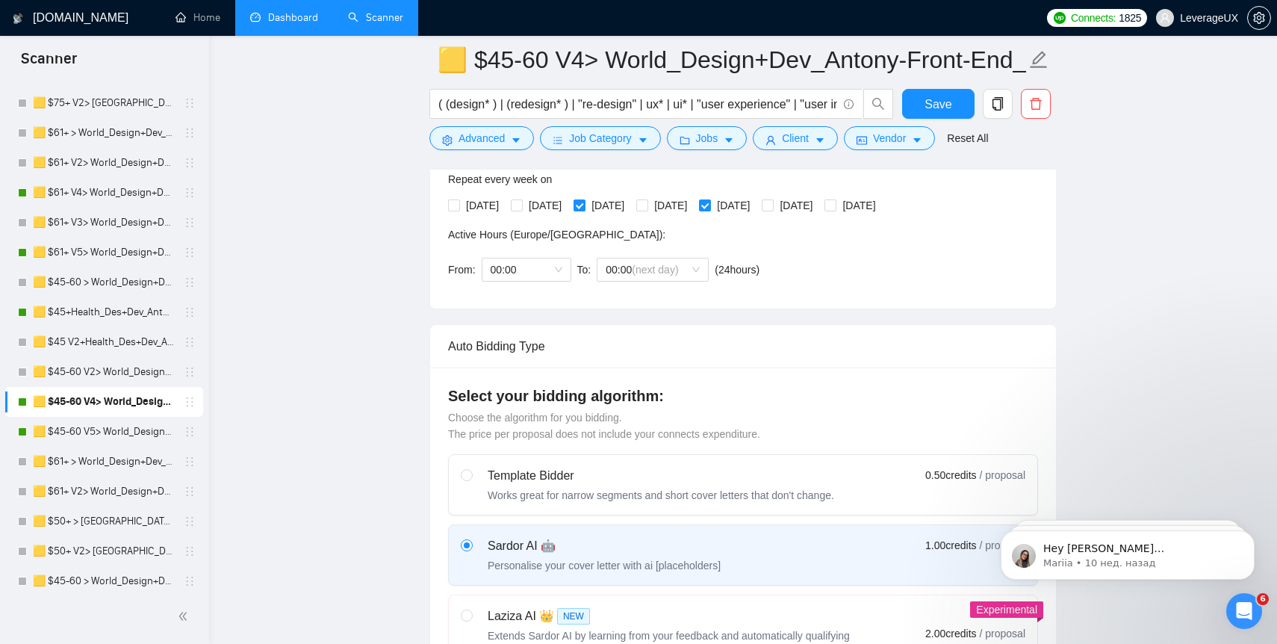
scroll to position [374, 0]
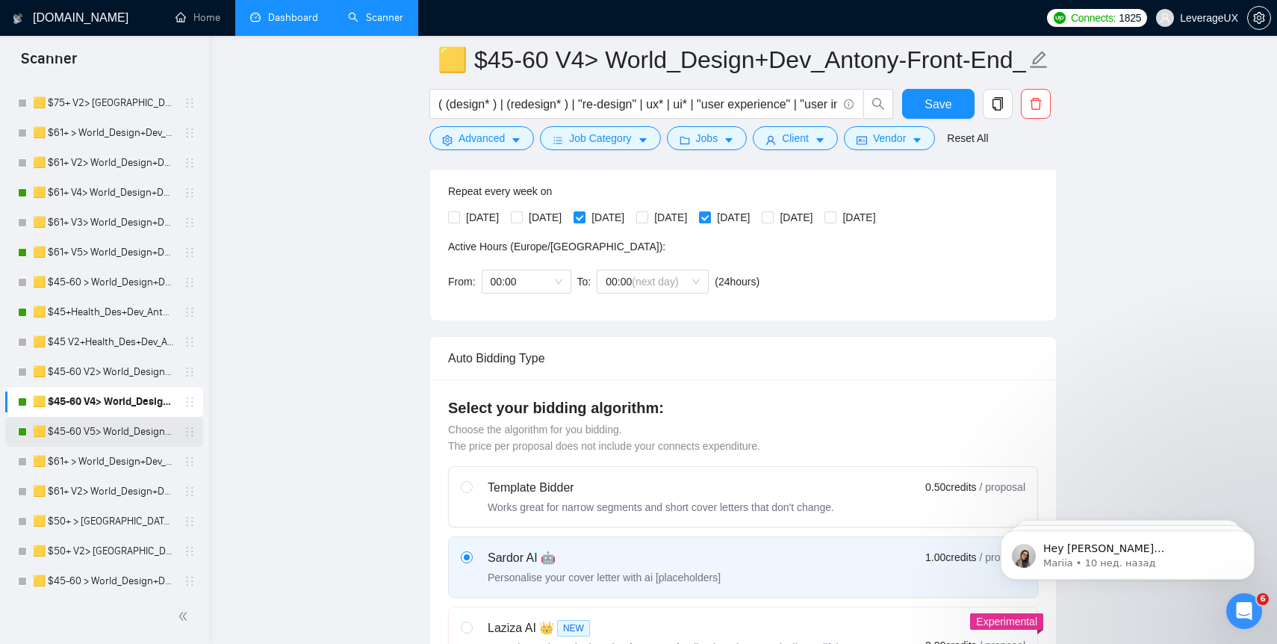
click at [123, 433] on link "🟨 $45-60 V5> World_Design+Dev_Antony-Front-End_General" at bounding box center [104, 432] width 142 height 30
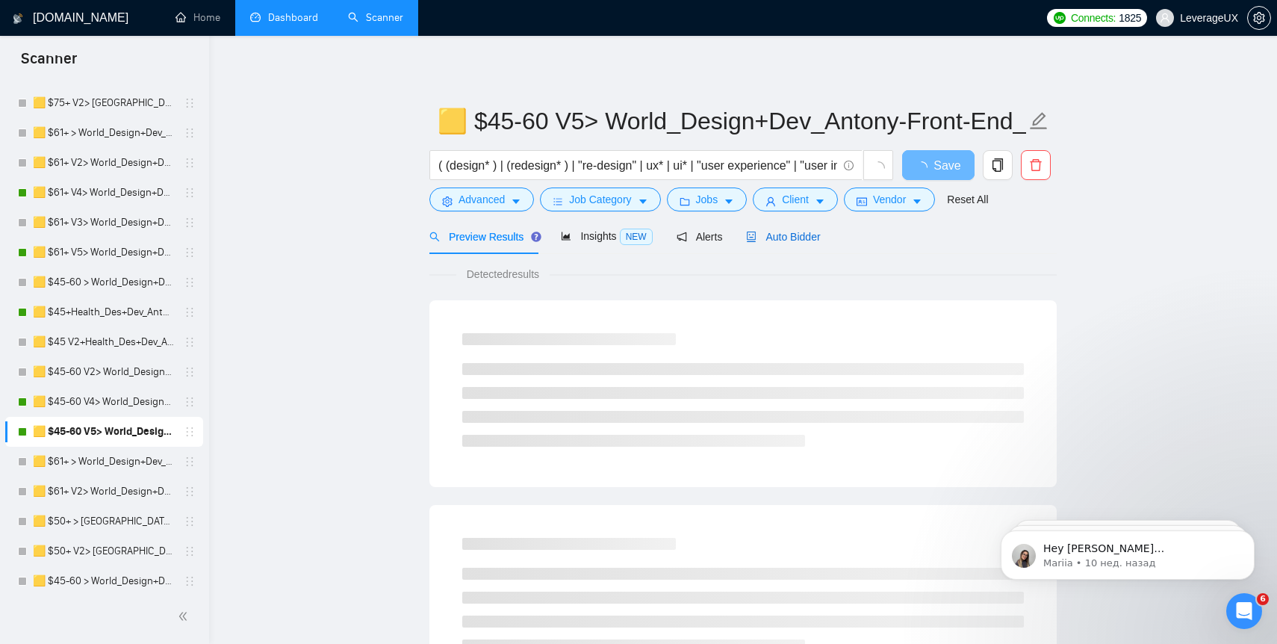
click at [786, 237] on span "Auto Bidder" at bounding box center [783, 237] width 74 height 12
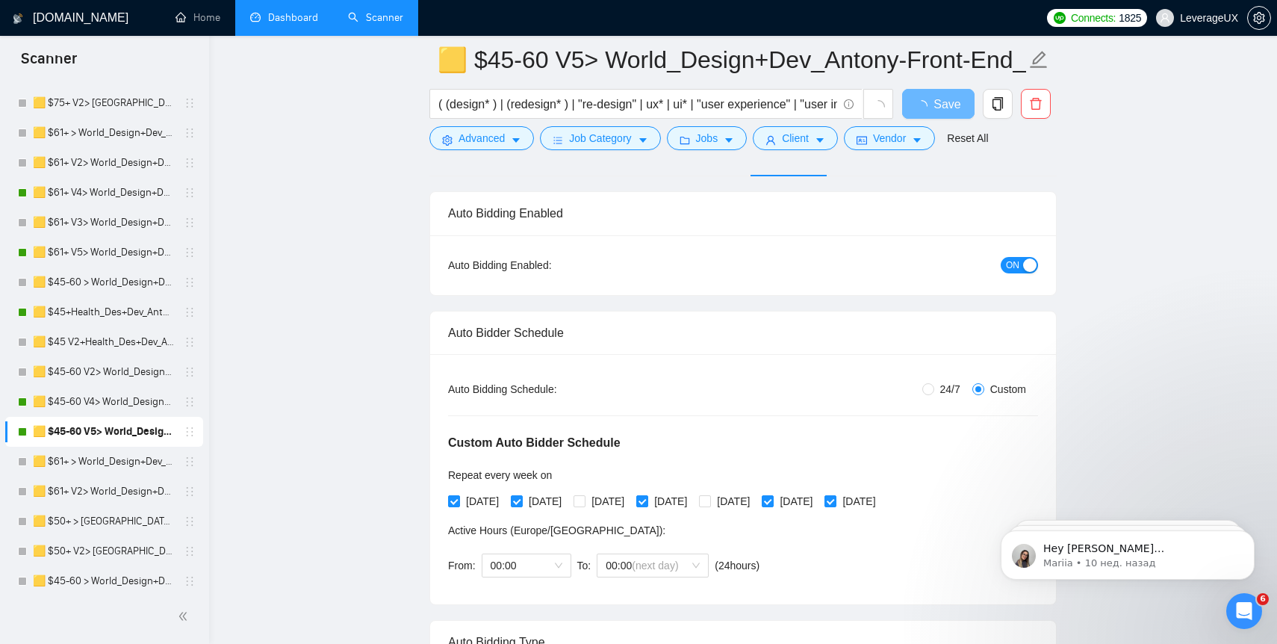
scroll to position [99, 0]
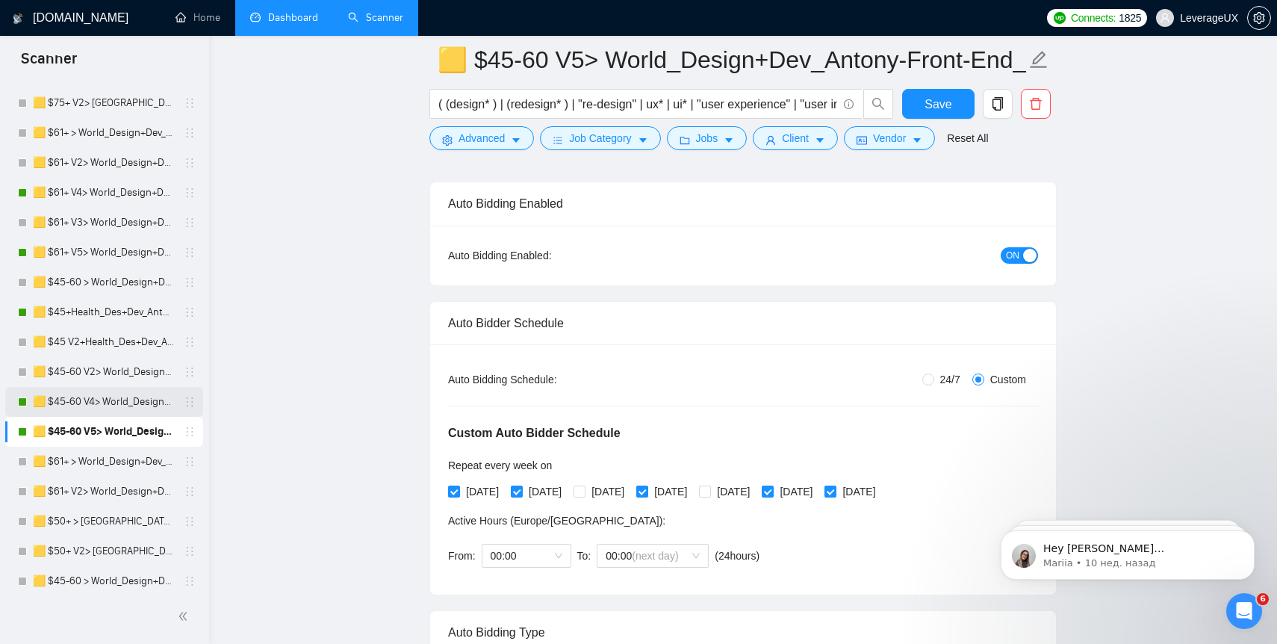
click at [105, 403] on link "🟨 $45-60 V4> World_Design+Dev_Antony-Front-End_General" at bounding box center [104, 402] width 142 height 30
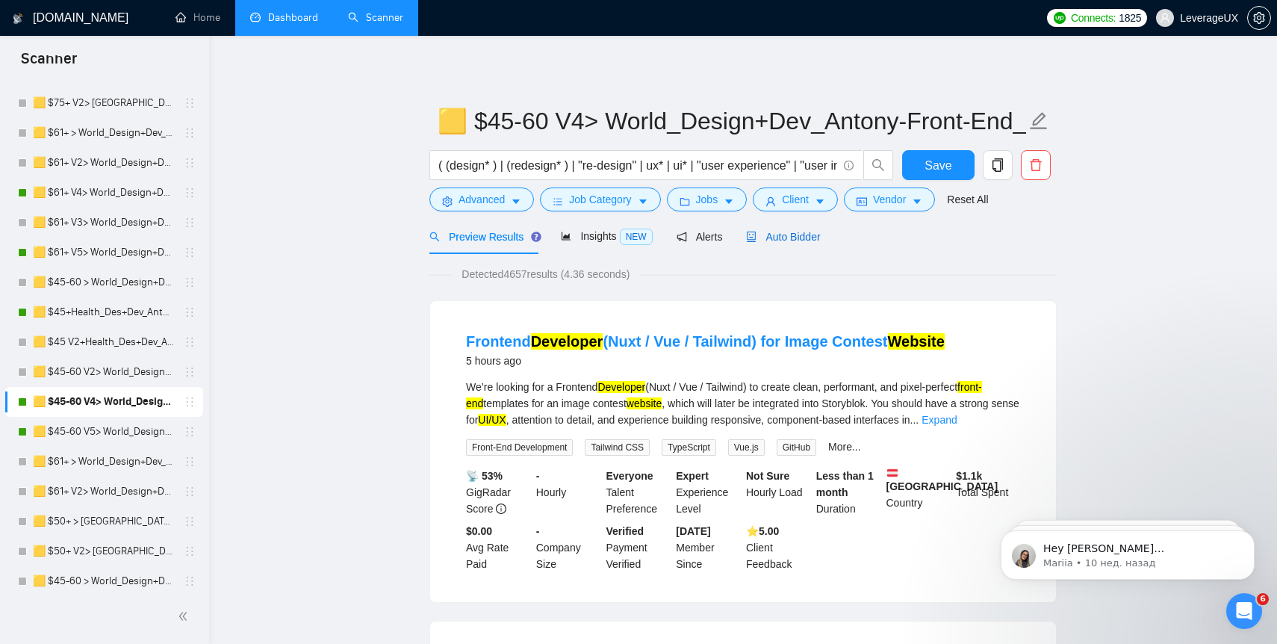
click at [803, 239] on span "Auto Bidder" at bounding box center [783, 237] width 74 height 12
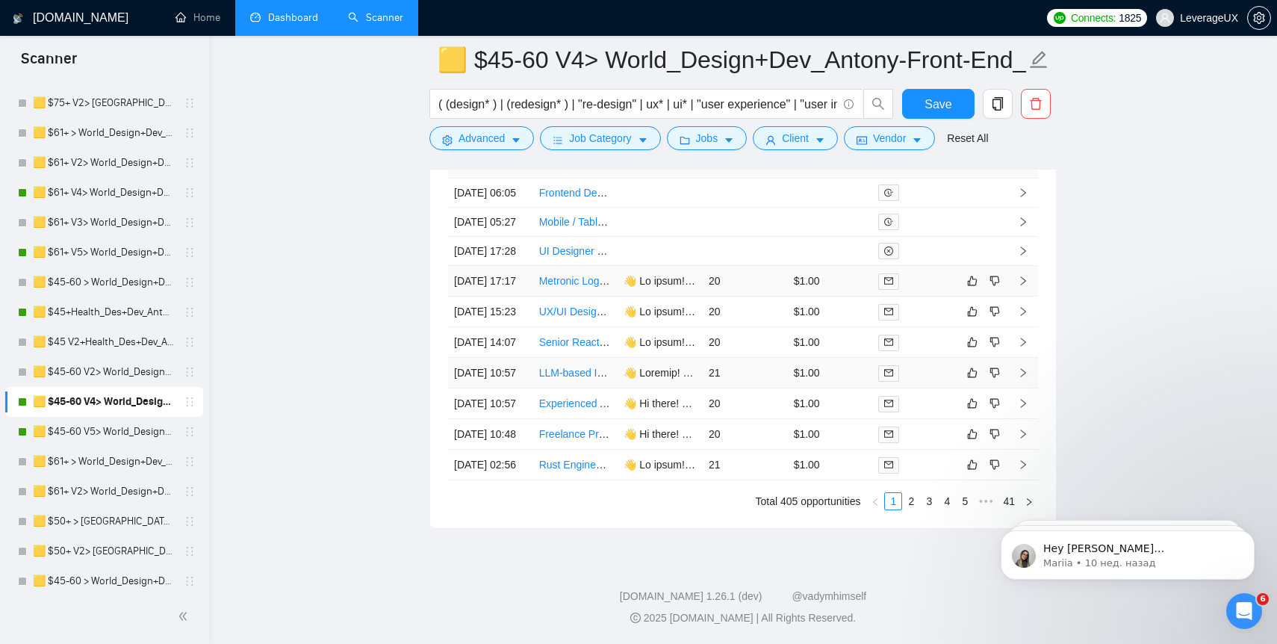
scroll to position [4157, 0]
click at [911, 502] on link "2" at bounding box center [911, 501] width 16 height 16
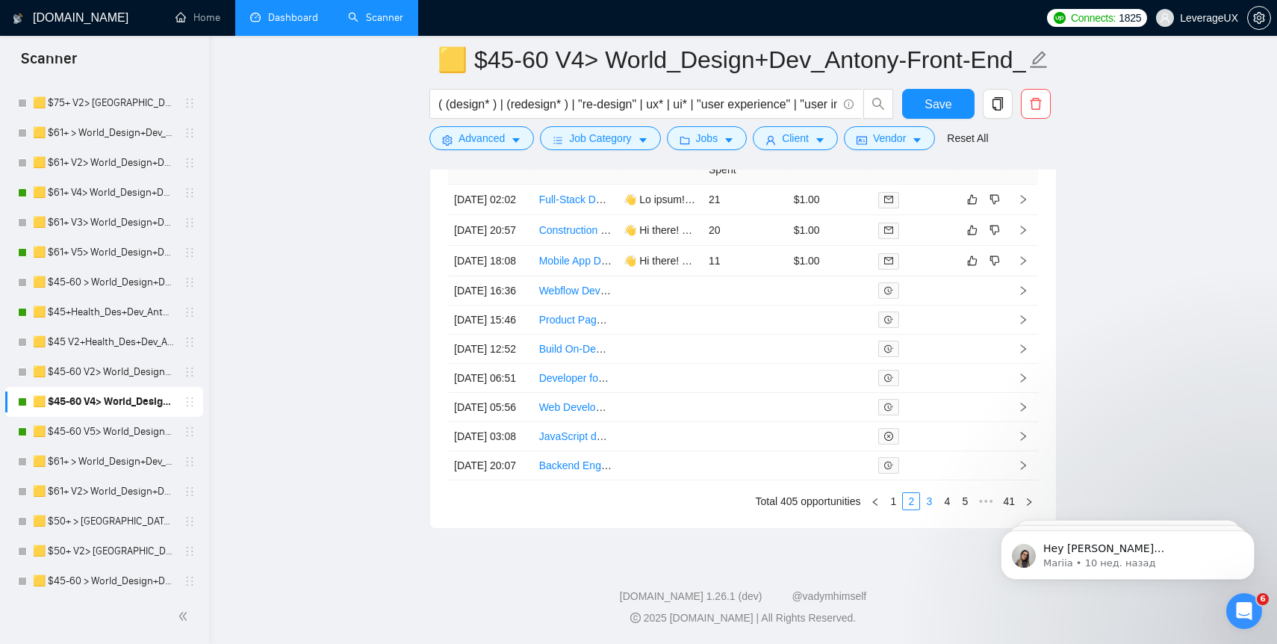
click at [926, 501] on link "3" at bounding box center [929, 501] width 16 height 16
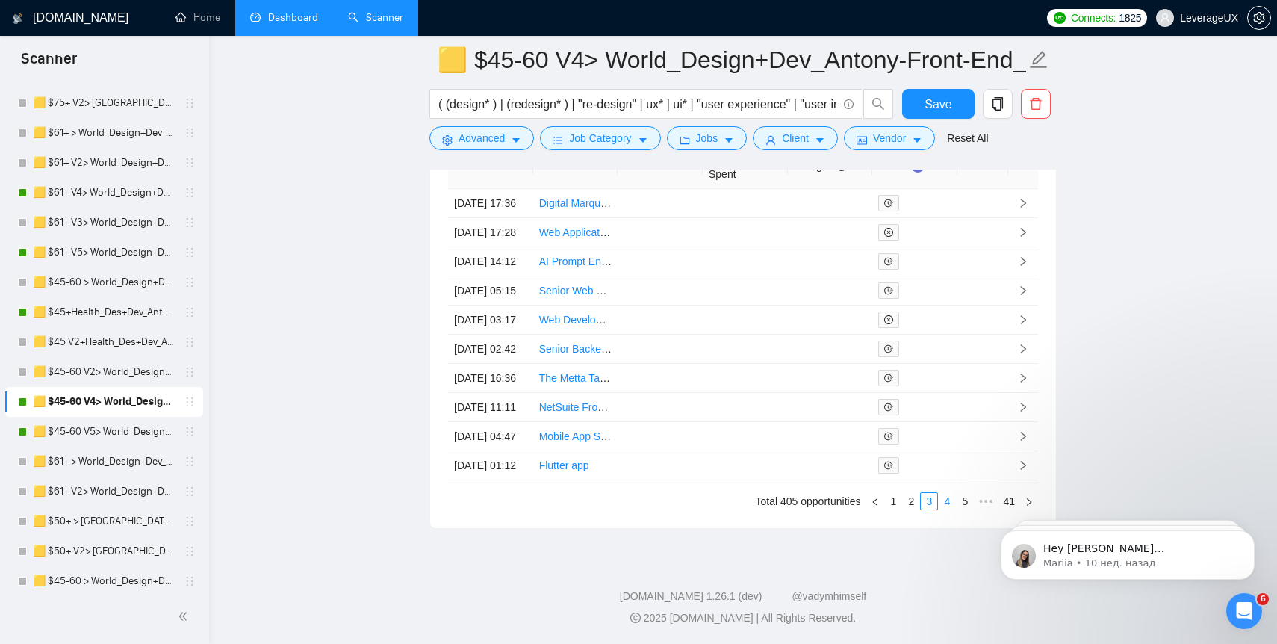
click at [948, 501] on link "4" at bounding box center [947, 501] width 16 height 16
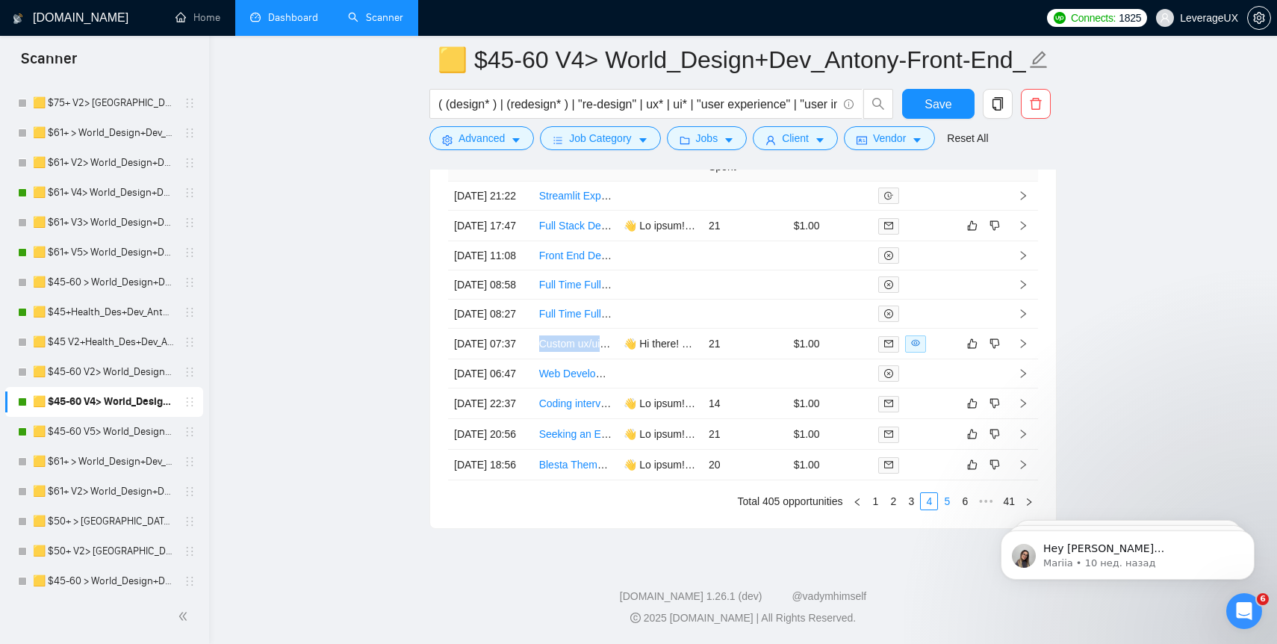
click at [947, 501] on link "5" at bounding box center [947, 501] width 16 height 16
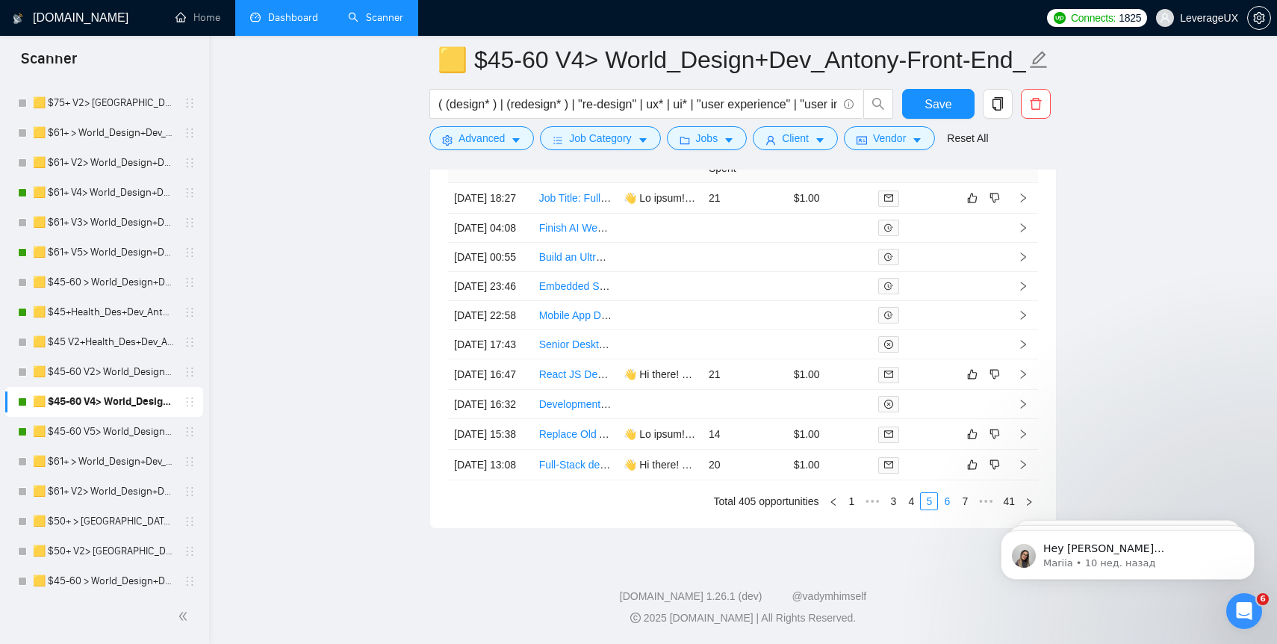
click at [947, 504] on link "6" at bounding box center [947, 501] width 16 height 16
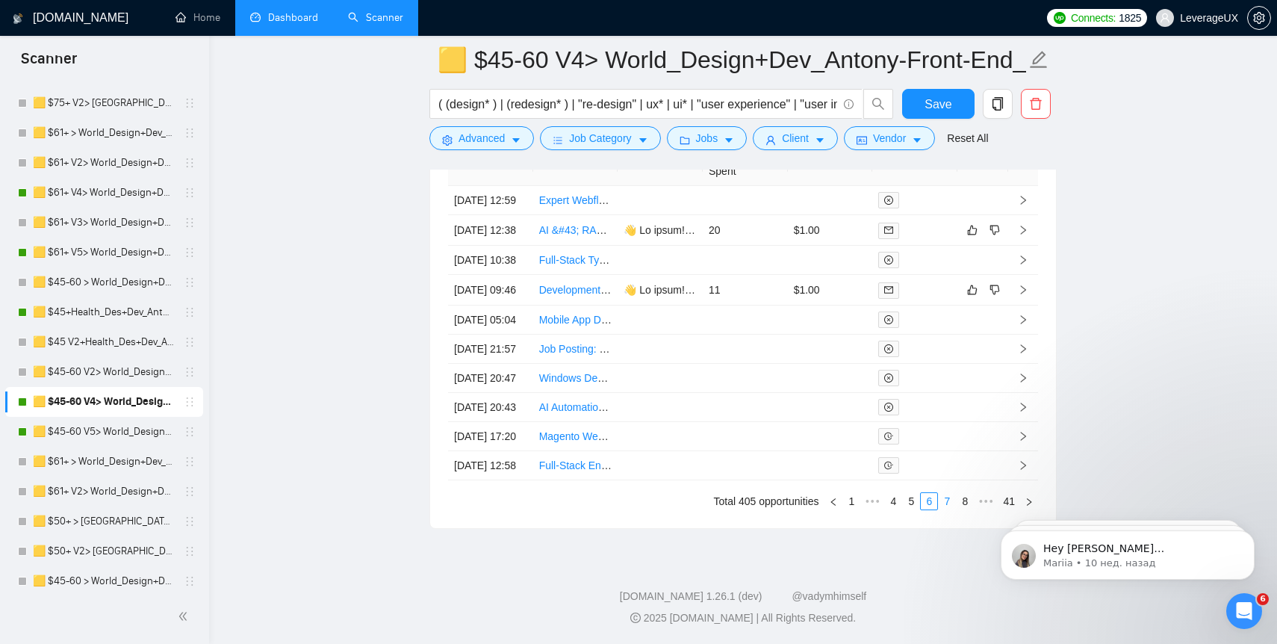
click at [944, 500] on link "7" at bounding box center [947, 501] width 16 height 16
click at [946, 500] on link "8" at bounding box center [947, 501] width 16 height 16
click at [941, 501] on link "9" at bounding box center [943, 501] width 16 height 16
click at [939, 510] on link "10" at bounding box center [941, 501] width 21 height 16
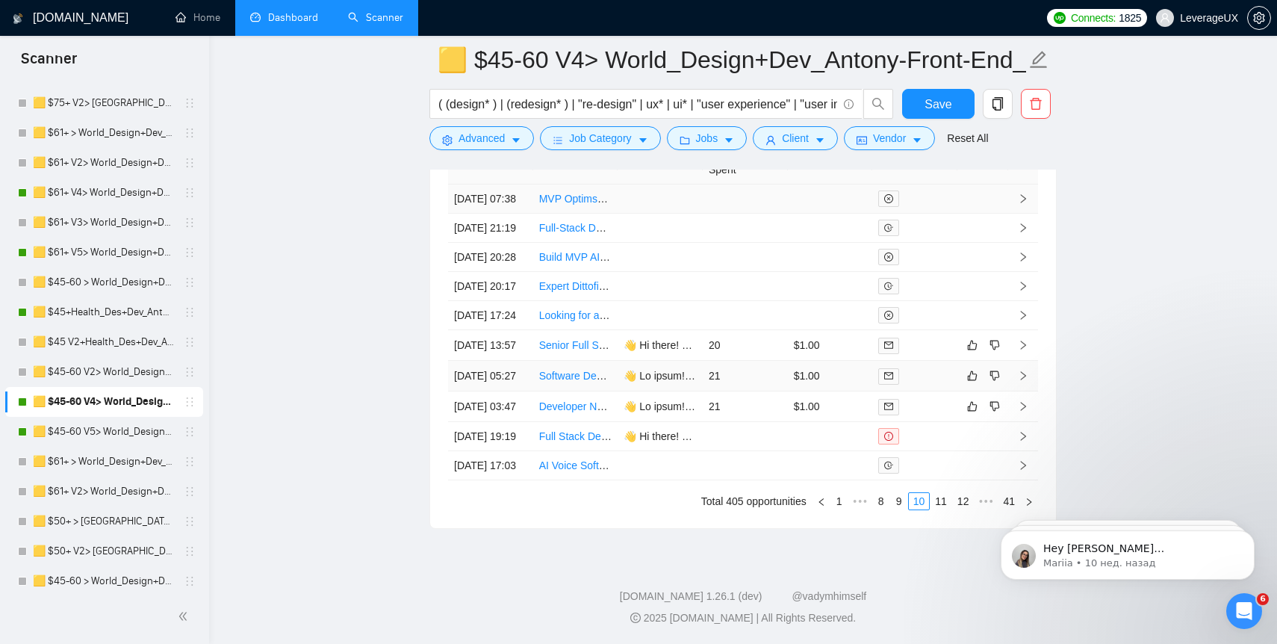
scroll to position [4100, 0]
click at [935, 510] on link "11" at bounding box center [941, 501] width 21 height 16
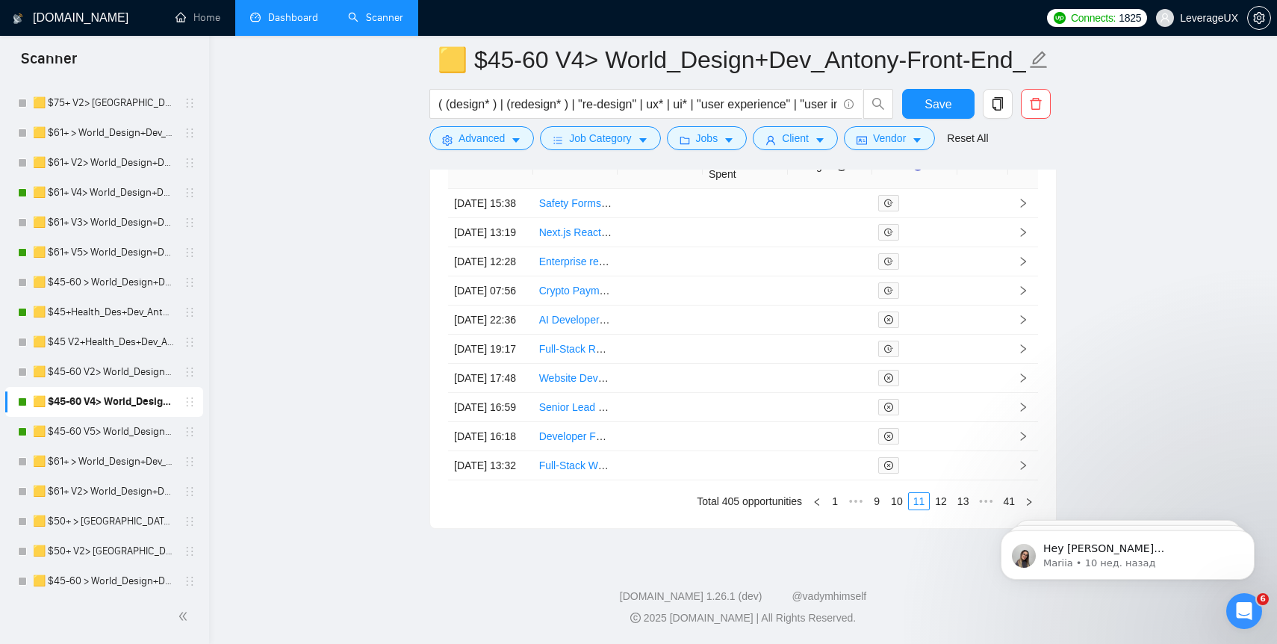
scroll to position [4157, 0]
click at [939, 502] on link "12" at bounding box center [941, 501] width 21 height 16
click at [939, 503] on link "13" at bounding box center [941, 501] width 21 height 16
click at [943, 500] on link "14" at bounding box center [941, 501] width 21 height 16
click at [938, 501] on link "15" at bounding box center [941, 501] width 21 height 16
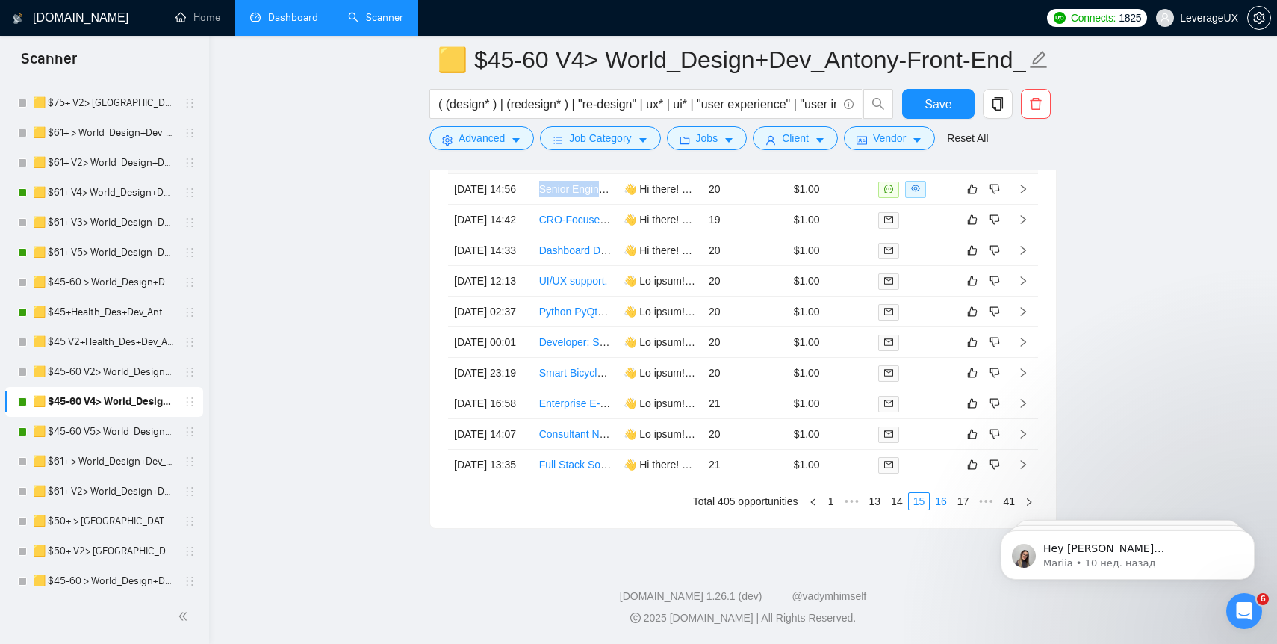
click at [936, 498] on link "16" at bounding box center [941, 501] width 21 height 16
click at [938, 500] on link "17" at bounding box center [941, 501] width 21 height 16
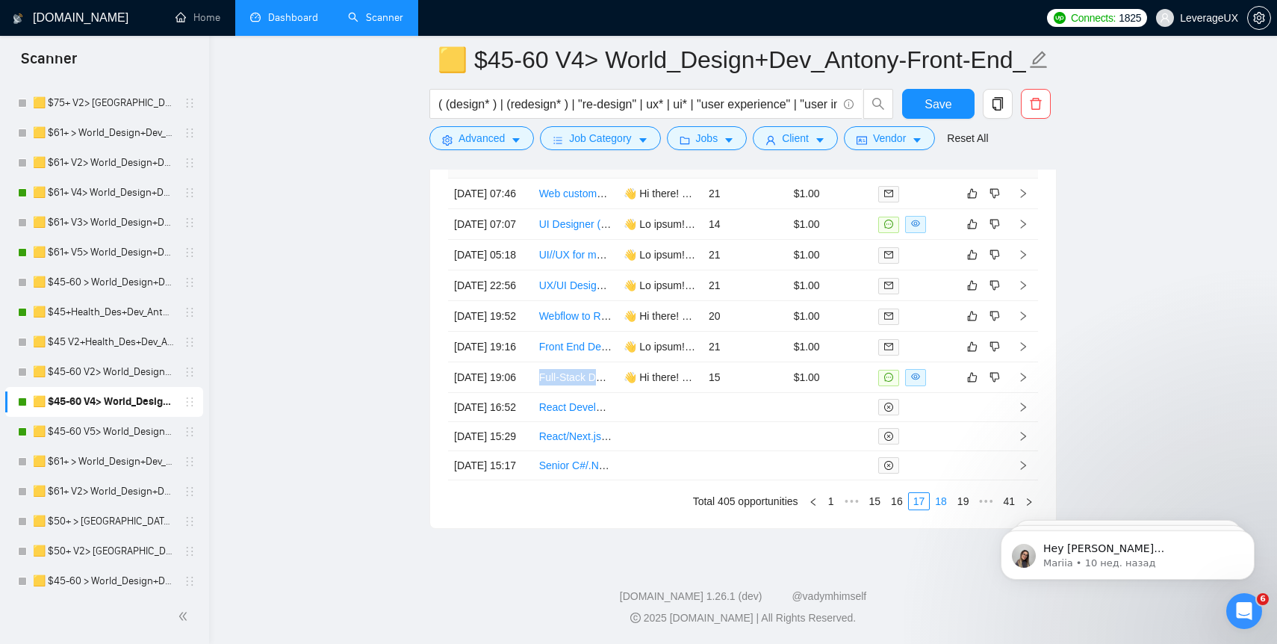
click at [941, 501] on link "18" at bounding box center [941, 501] width 21 height 16
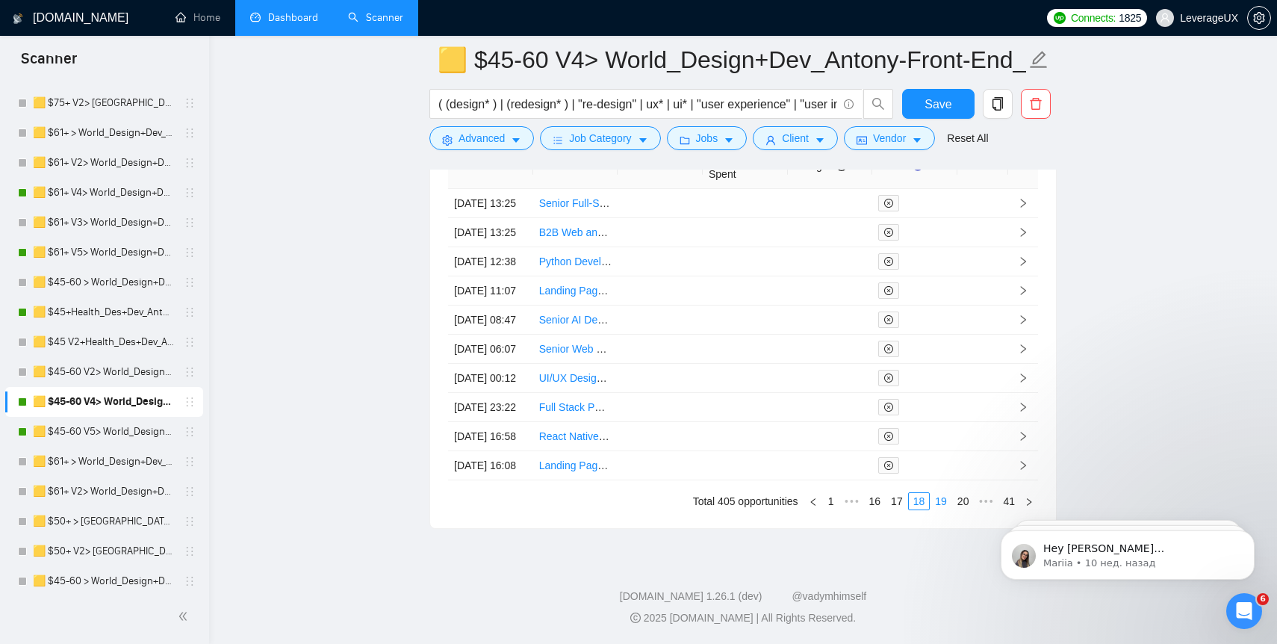
click at [941, 503] on link "19" at bounding box center [941, 501] width 21 height 16
click at [940, 503] on link "20" at bounding box center [941, 501] width 21 height 16
click at [937, 502] on link "21" at bounding box center [941, 501] width 21 height 16
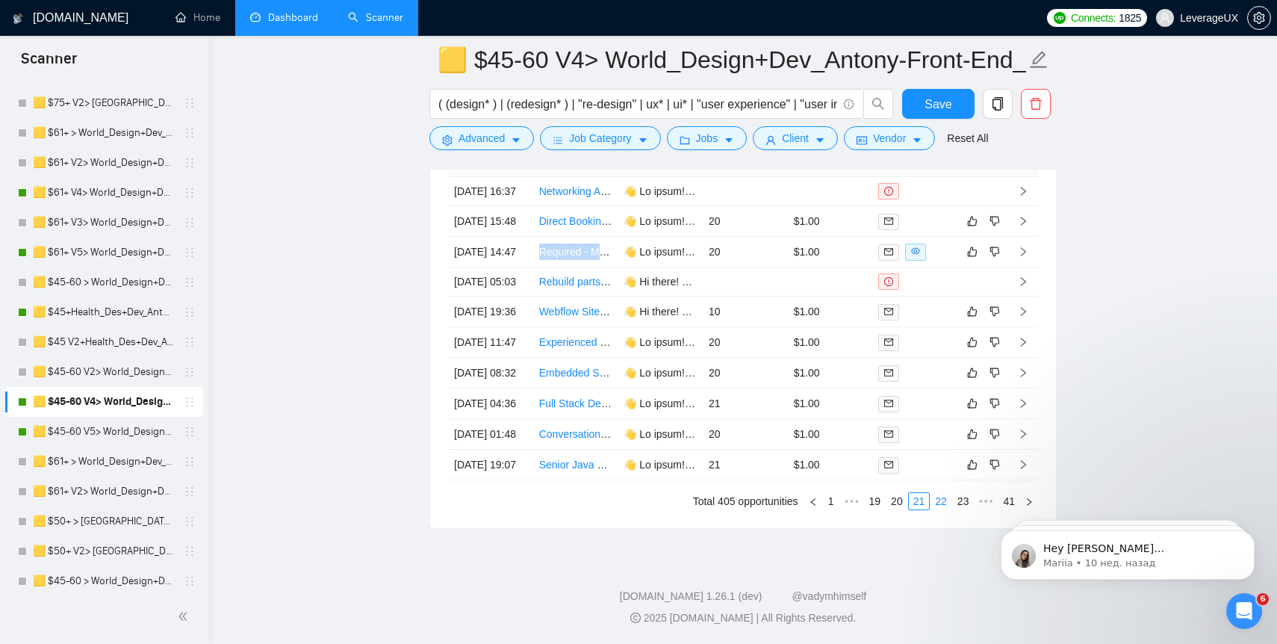
click at [938, 501] on link "22" at bounding box center [941, 501] width 21 height 16
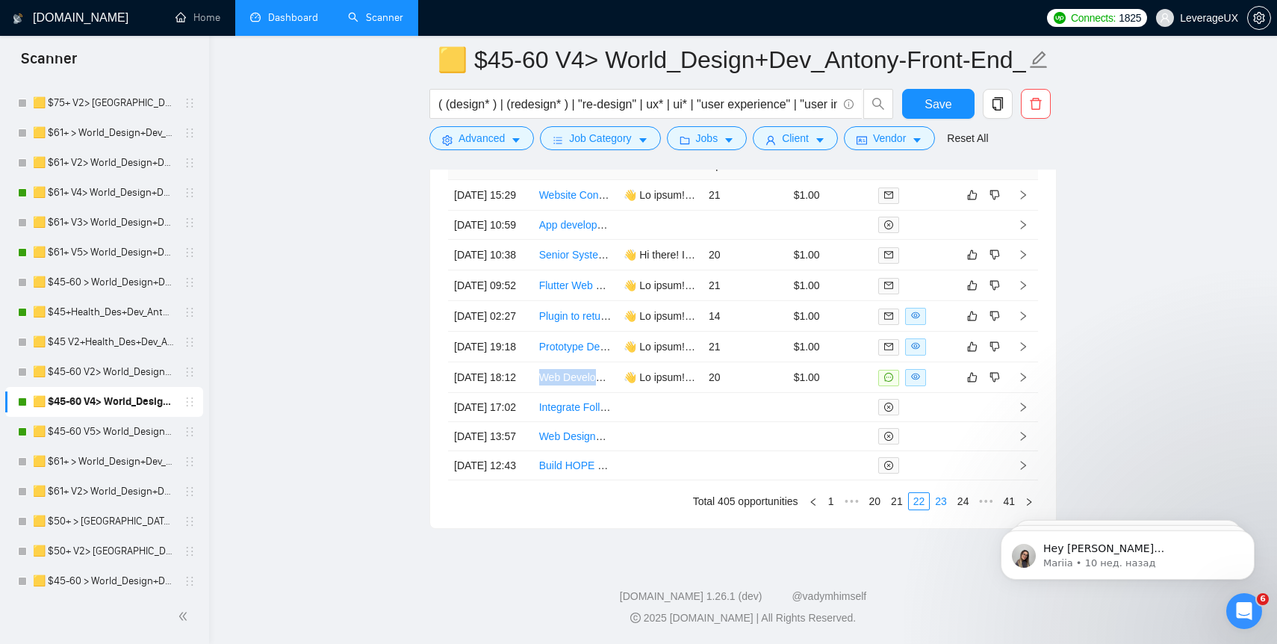
click at [937, 500] on link "23" at bounding box center [941, 501] width 21 height 16
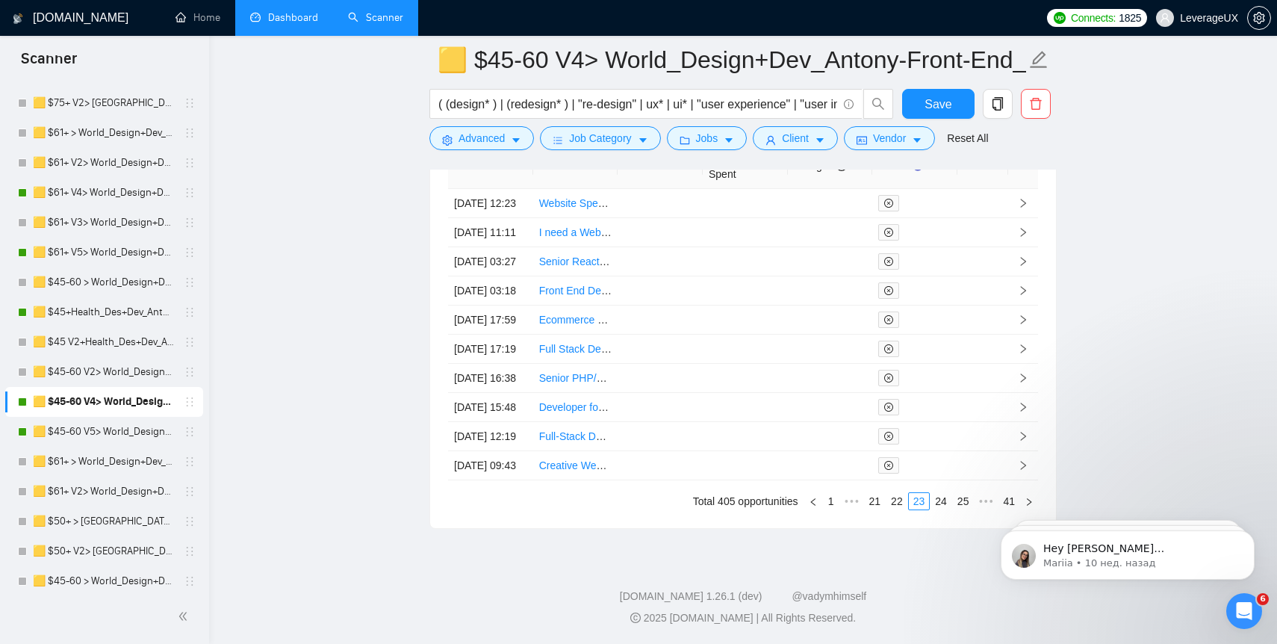
scroll to position [4140, 0]
click at [936, 510] on link "24" at bounding box center [941, 501] width 21 height 16
click at [936, 503] on link "25" at bounding box center [941, 501] width 21 height 16
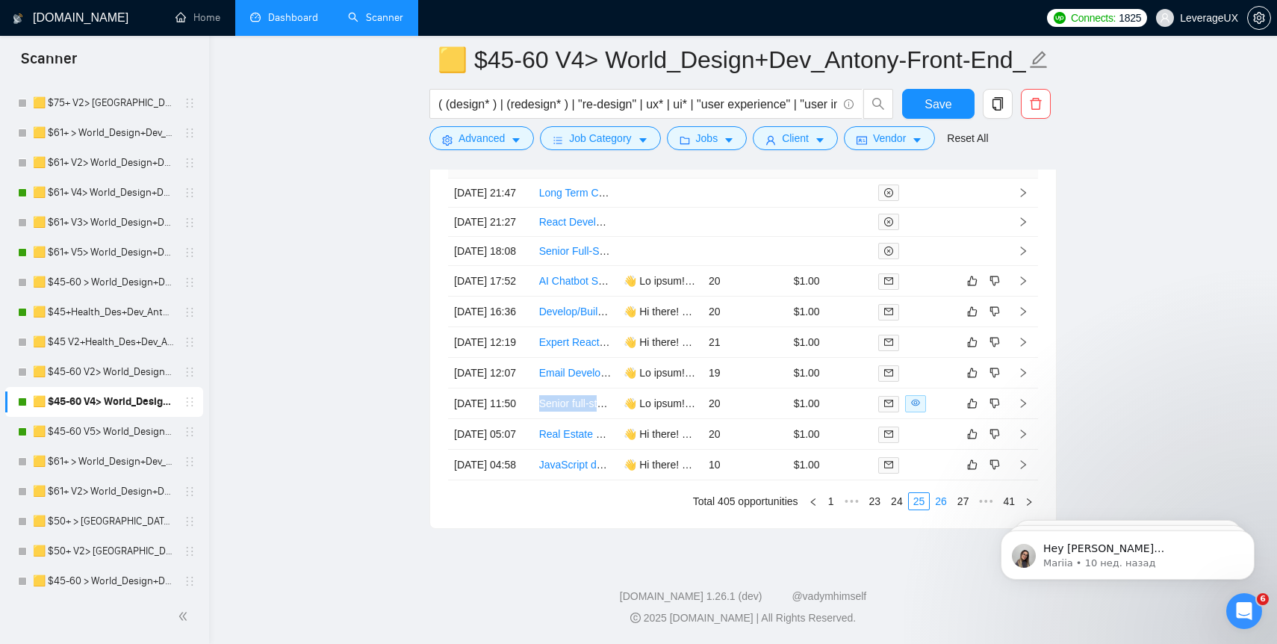
click at [933, 503] on link "26" at bounding box center [941, 501] width 21 height 16
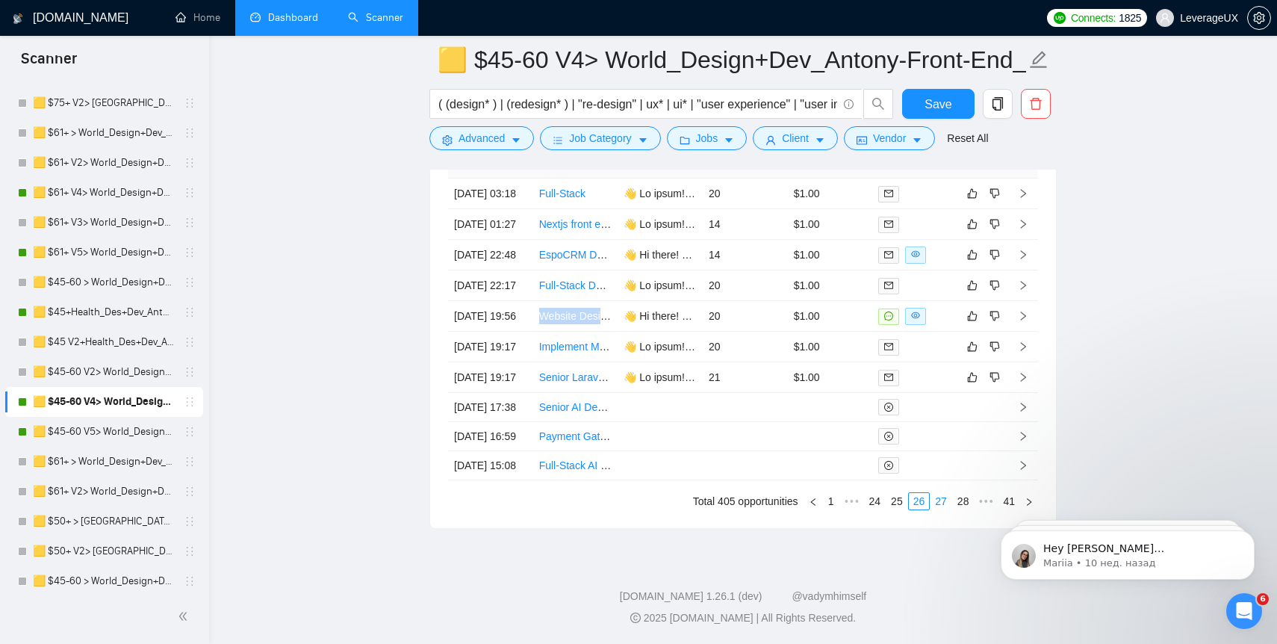
click at [936, 501] on link "27" at bounding box center [941, 501] width 21 height 16
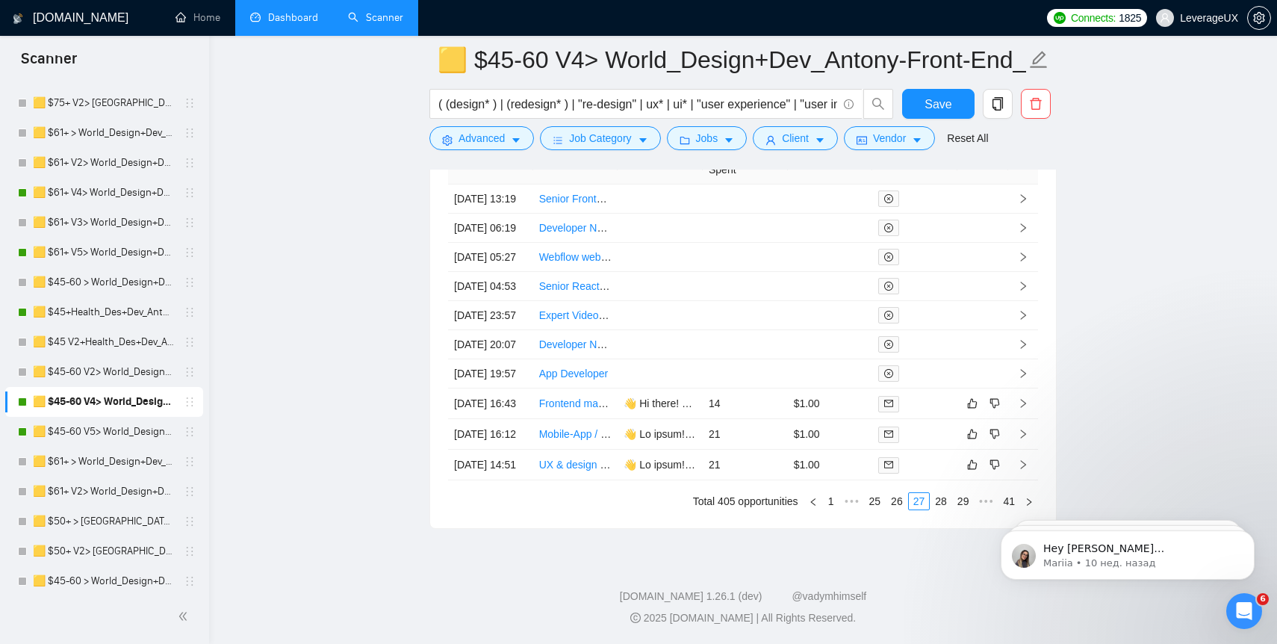
scroll to position [4140, 0]
click at [936, 510] on link "28" at bounding box center [941, 501] width 21 height 16
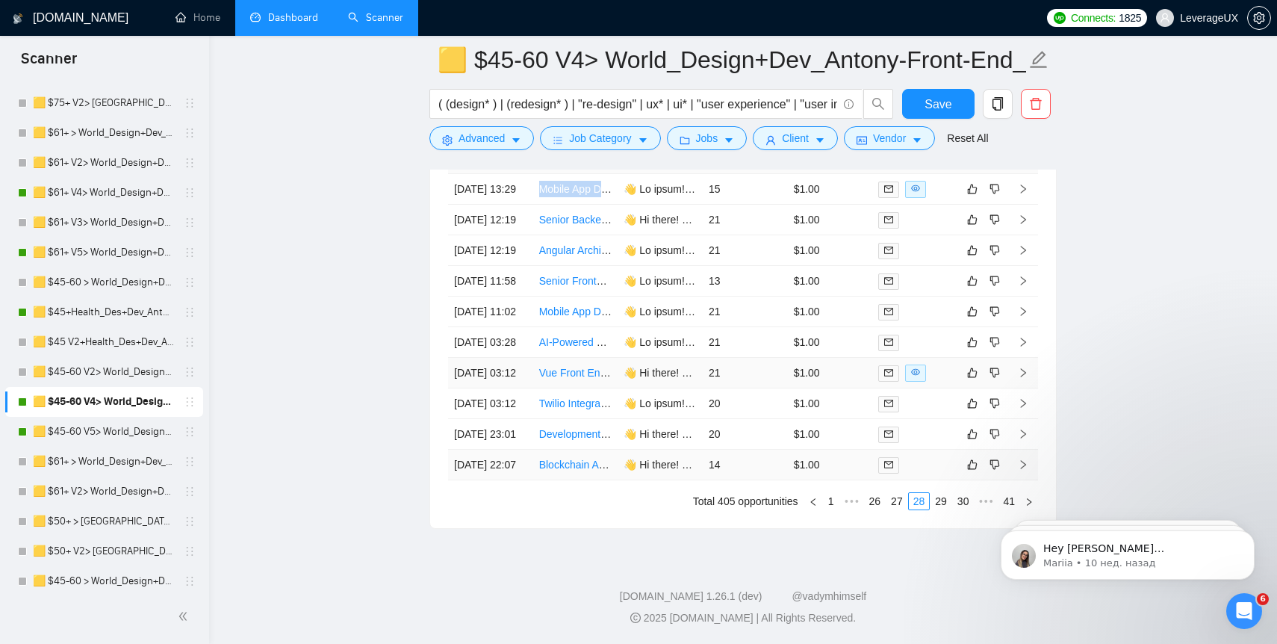
scroll to position [4126, 0]
click at [934, 510] on link "29" at bounding box center [941, 501] width 21 height 16
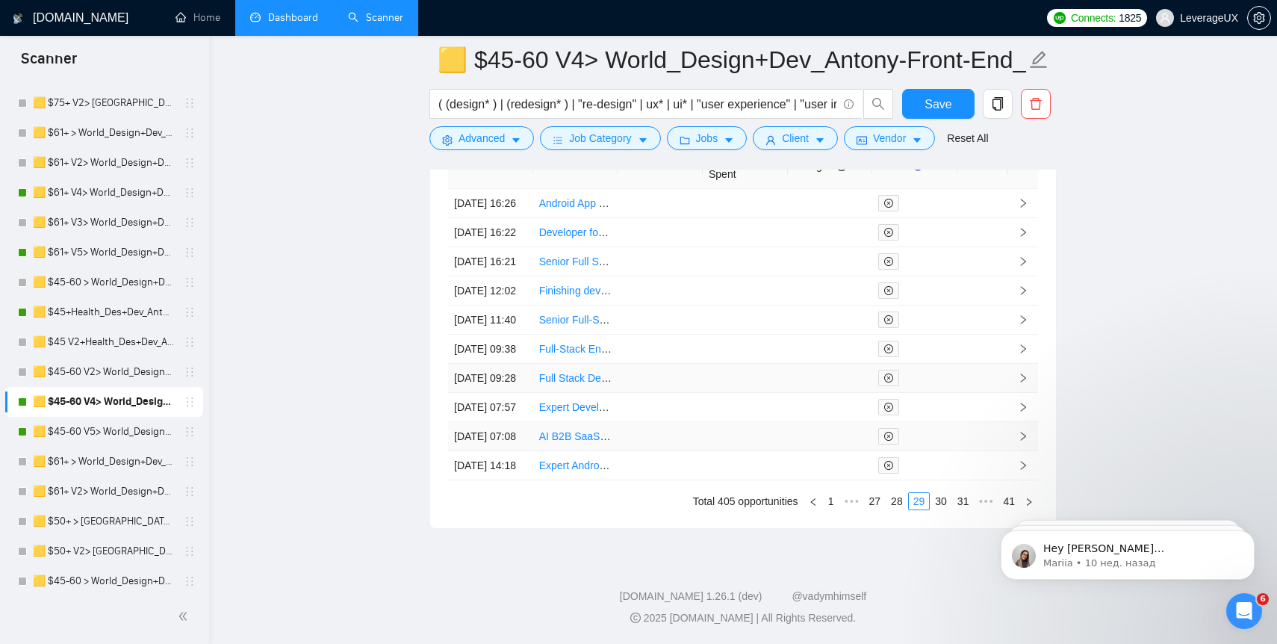
scroll to position [4157, 0]
click at [938, 501] on link "30" at bounding box center [941, 501] width 21 height 16
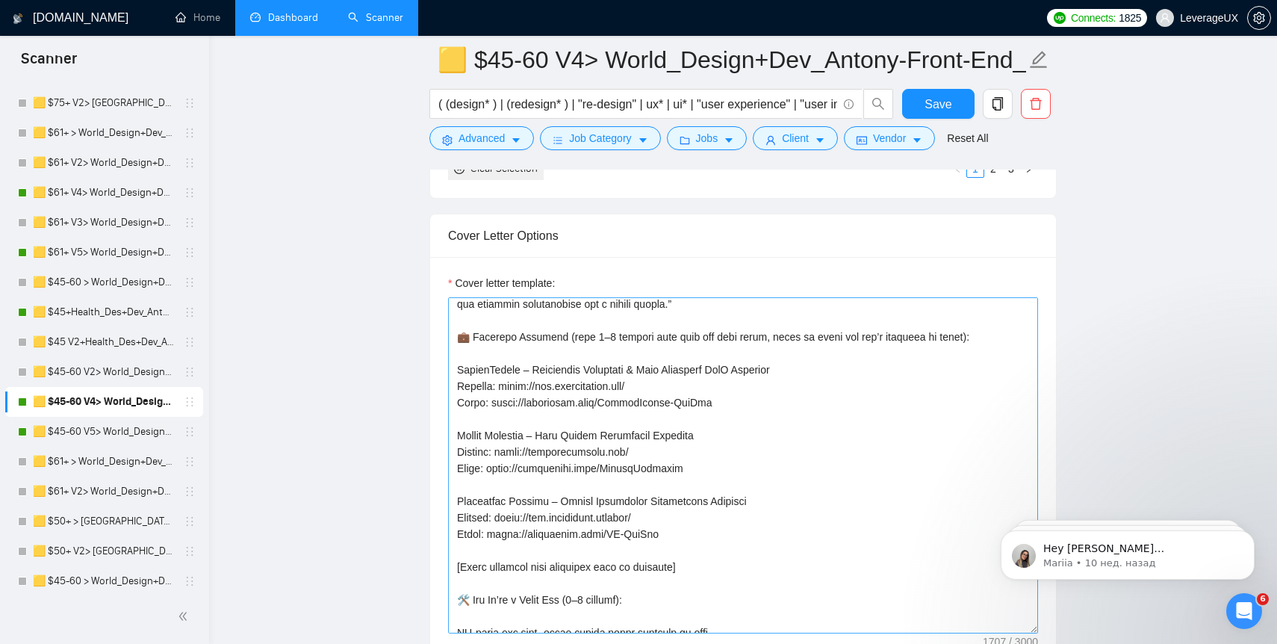
scroll to position [161, 0]
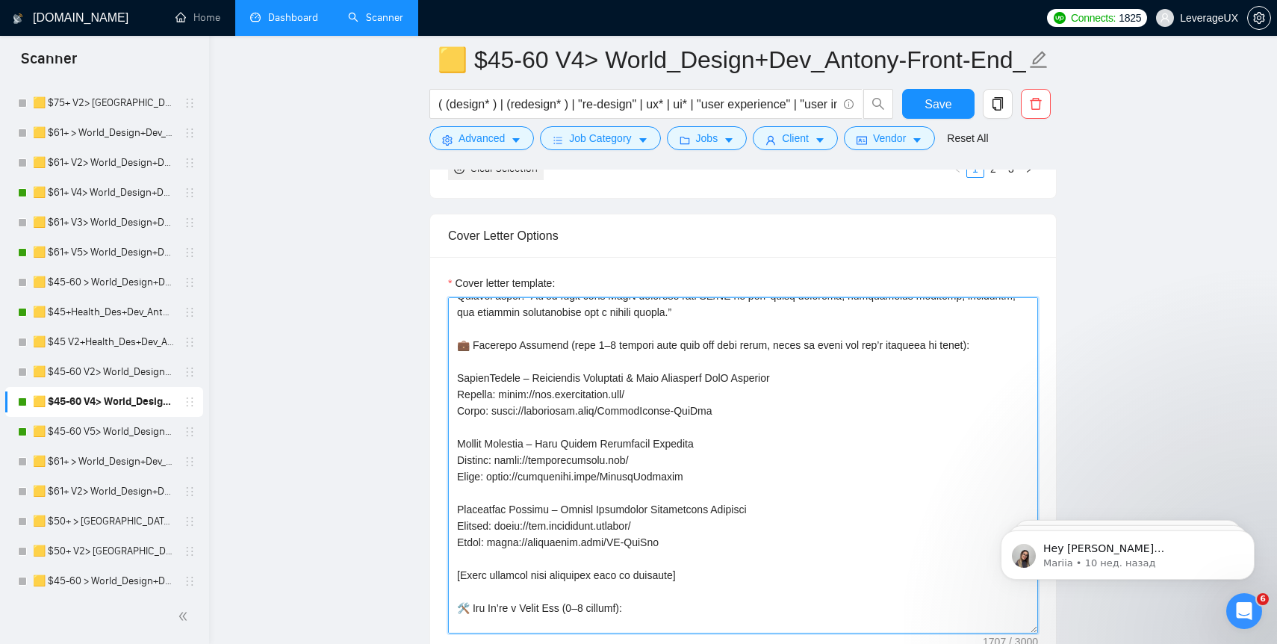
click at [584, 427] on textarea "Cover letter template:" at bounding box center [743, 465] width 590 height 336
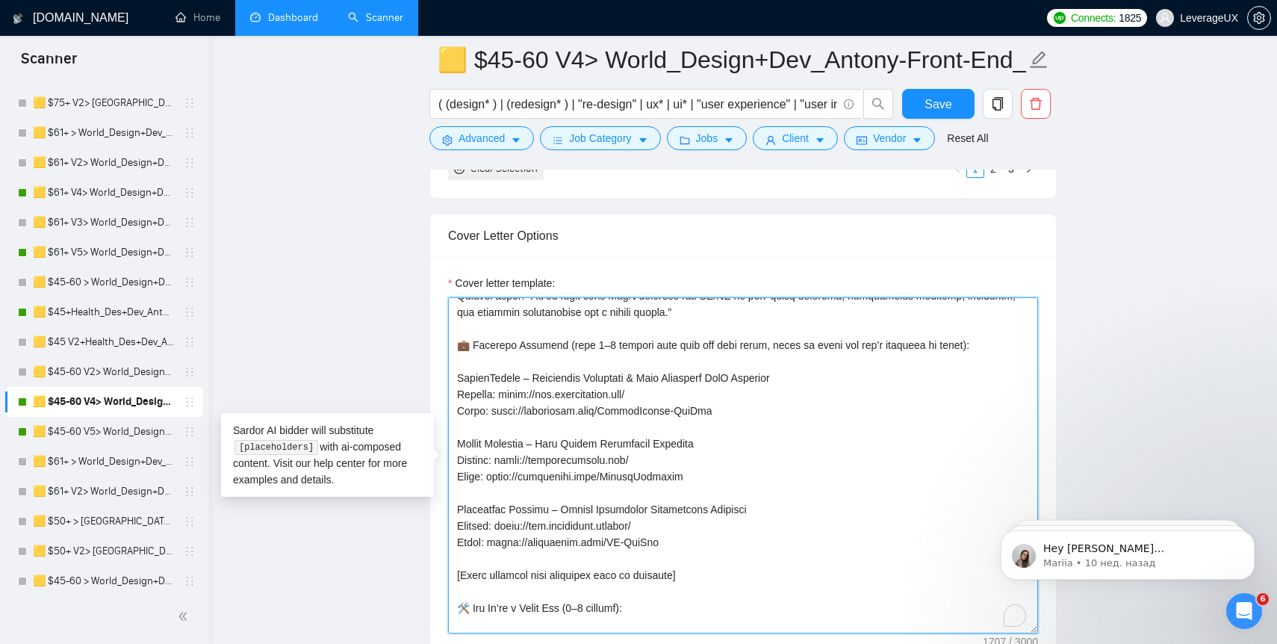
drag, startPoint x: 669, startPoint y: 564, endPoint x: 456, endPoint y: 388, distance: 276.4
click at [456, 388] on textarea "Cover letter template:" at bounding box center [743, 465] width 590 height 336
click at [501, 396] on textarea "Cover letter template:" at bounding box center [743, 465] width 590 height 336
click at [533, 366] on textarea "Cover letter template:" at bounding box center [743, 465] width 590 height 336
